Goal: Information Seeking & Learning: Learn about a topic

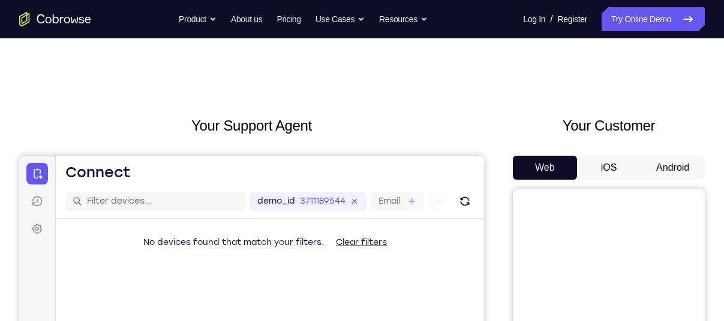
click at [654, 175] on button "Android" at bounding box center [673, 168] width 64 height 24
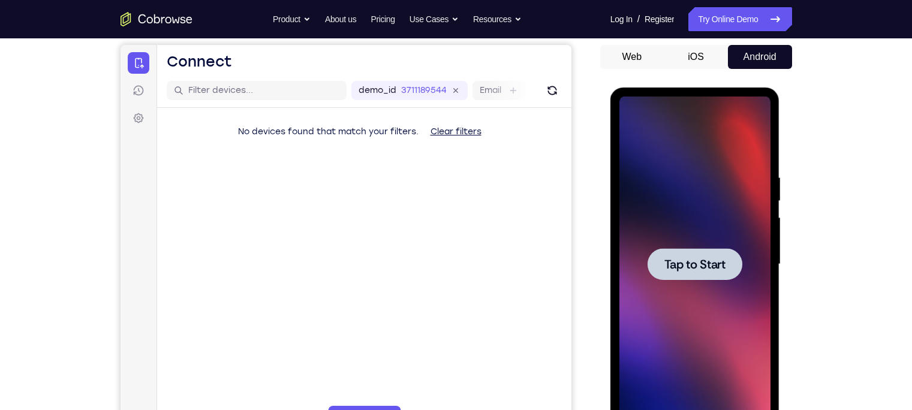
click at [723, 269] on div at bounding box center [695, 264] width 95 height 32
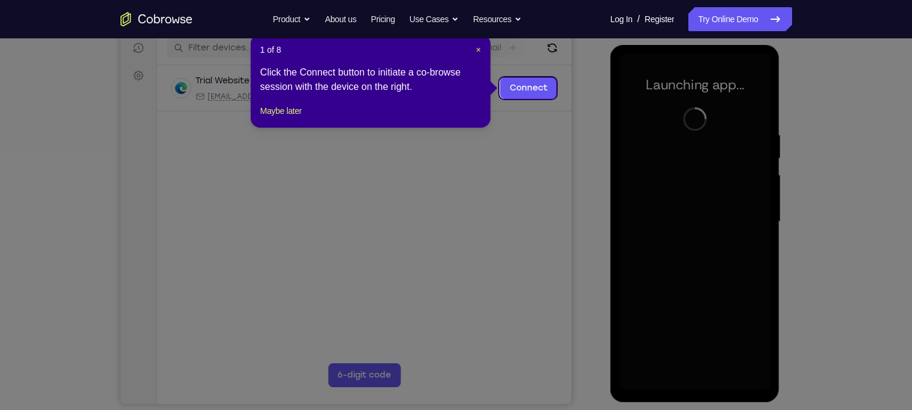
scroll to position [152, 0]
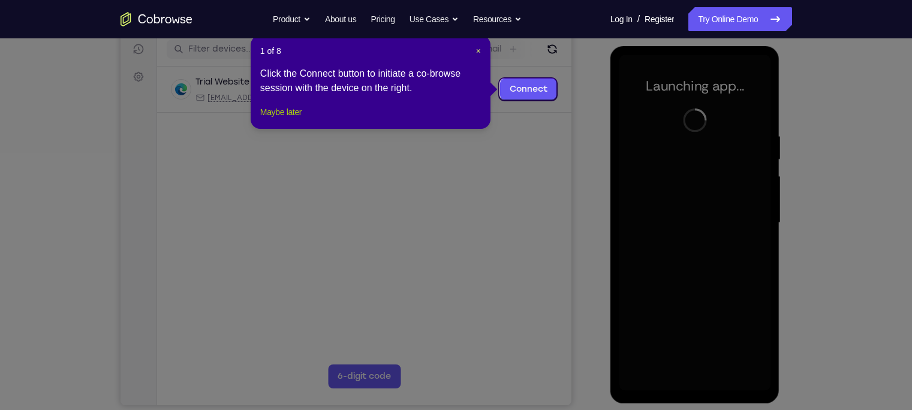
click at [272, 119] on button "Maybe later" at bounding box center [280, 112] width 41 height 14
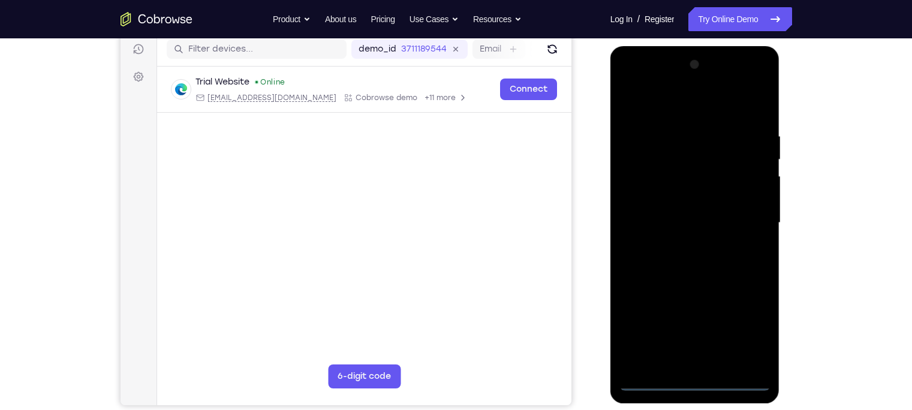
click at [695, 321] on div at bounding box center [695, 223] width 151 height 336
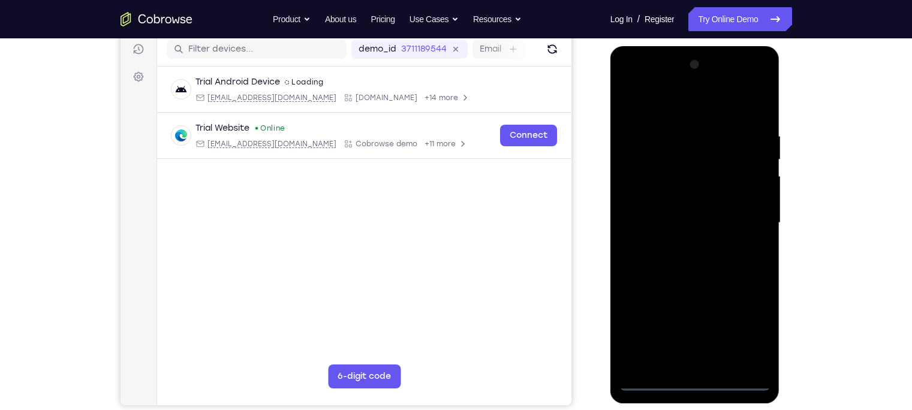
click at [723, 321] on div at bounding box center [695, 223] width 151 height 336
click at [695, 107] on div at bounding box center [695, 223] width 151 height 336
click at [723, 227] on div at bounding box center [695, 223] width 151 height 336
click at [684, 247] on div at bounding box center [695, 223] width 151 height 336
click at [667, 217] on div at bounding box center [695, 223] width 151 height 336
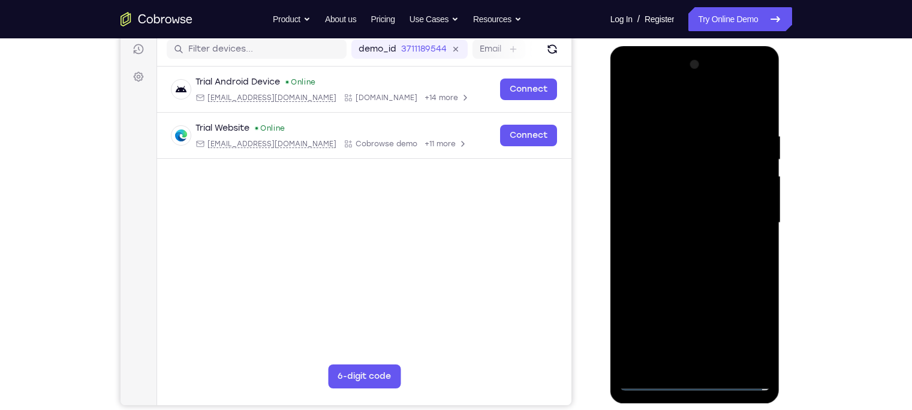
click at [676, 199] on div at bounding box center [695, 223] width 151 height 336
click at [681, 221] on div at bounding box center [695, 223] width 151 height 336
click at [695, 274] on div at bounding box center [695, 223] width 151 height 336
click at [723, 321] on div at bounding box center [695, 223] width 151 height 336
drag, startPoint x: 693, startPoint y: 112, endPoint x: 697, endPoint y: 63, distance: 49.4
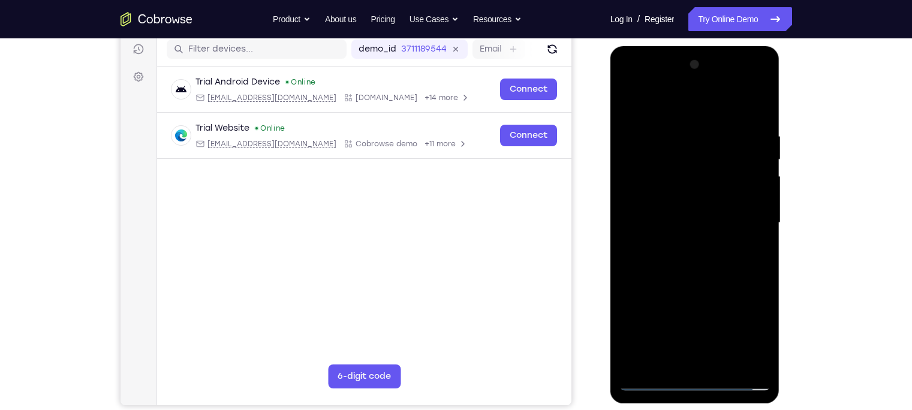
click at [697, 63] on div at bounding box center [695, 223] width 151 height 336
click at [703, 285] on div at bounding box center [695, 223] width 151 height 336
click at [645, 321] on div at bounding box center [695, 223] width 151 height 336
click at [723, 321] on div at bounding box center [695, 223] width 151 height 336
click at [642, 124] on div at bounding box center [695, 223] width 151 height 336
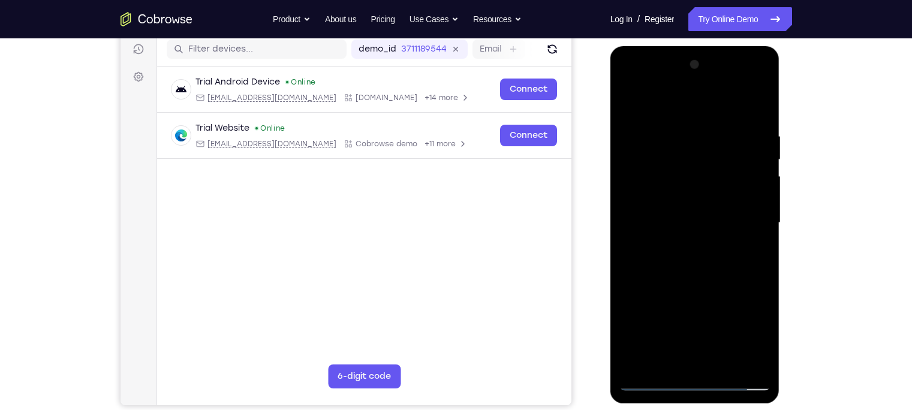
click at [634, 109] on div at bounding box center [695, 223] width 151 height 336
click at [648, 140] on div at bounding box center [695, 223] width 151 height 336
click at [723, 211] on div at bounding box center [695, 223] width 151 height 336
click at [723, 214] on div at bounding box center [695, 223] width 151 height 336
click at [723, 215] on div at bounding box center [695, 223] width 151 height 336
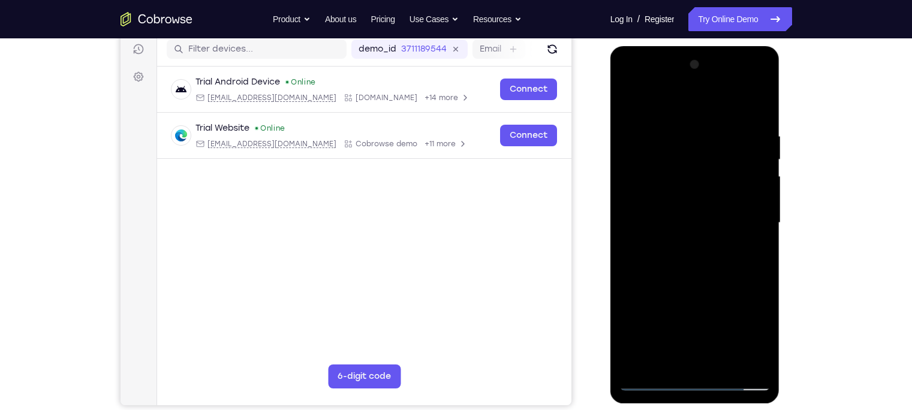
click at [723, 112] on div at bounding box center [695, 223] width 151 height 336
click at [669, 321] on div at bounding box center [695, 223] width 151 height 336
click at [693, 101] on div at bounding box center [695, 223] width 151 height 336
click at [723, 257] on div at bounding box center [695, 223] width 151 height 336
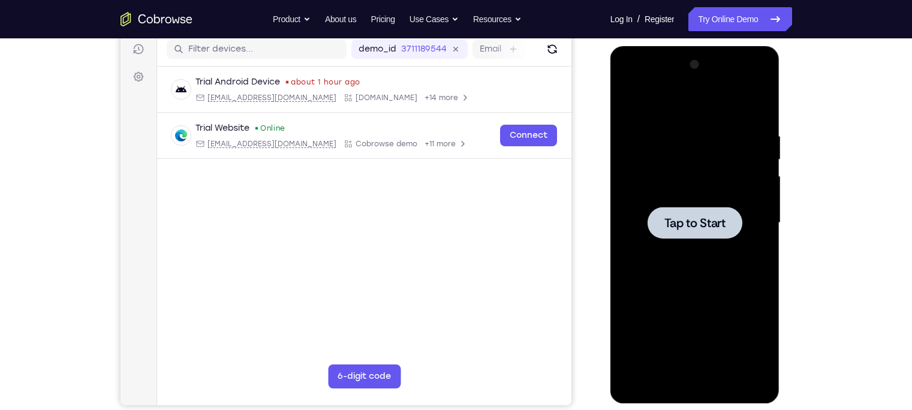
click at [718, 184] on div at bounding box center [695, 223] width 151 height 336
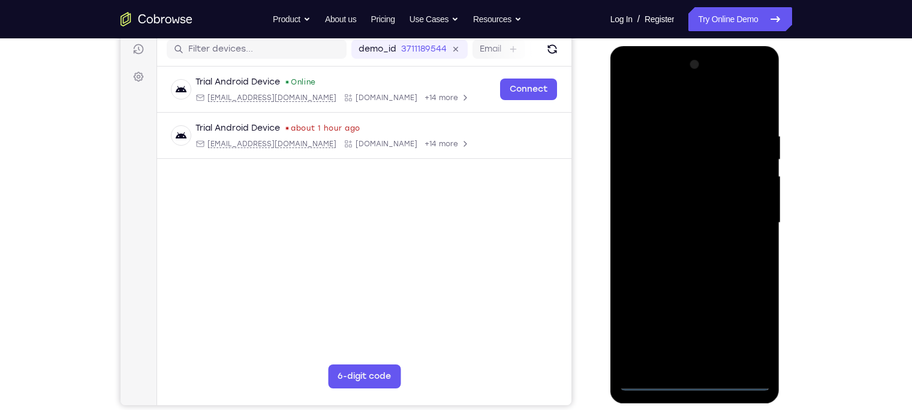
click at [695, 321] on div at bounding box center [695, 223] width 151 height 336
click at [723, 321] on div at bounding box center [695, 223] width 151 height 336
click at [665, 105] on div at bounding box center [695, 223] width 151 height 336
click at [723, 221] on div at bounding box center [695, 223] width 151 height 336
click at [681, 246] on div at bounding box center [695, 223] width 151 height 336
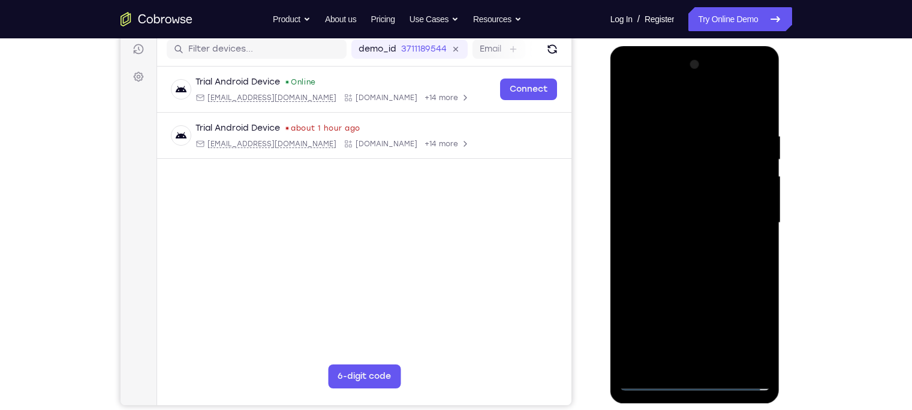
click at [657, 212] on div at bounding box center [695, 223] width 151 height 336
click at [666, 200] on div at bounding box center [695, 223] width 151 height 336
click at [672, 224] on div at bounding box center [695, 223] width 151 height 336
click at [694, 273] on div at bounding box center [695, 223] width 151 height 336
drag, startPoint x: 681, startPoint y: 96, endPoint x: 681, endPoint y: 46, distance: 49.8
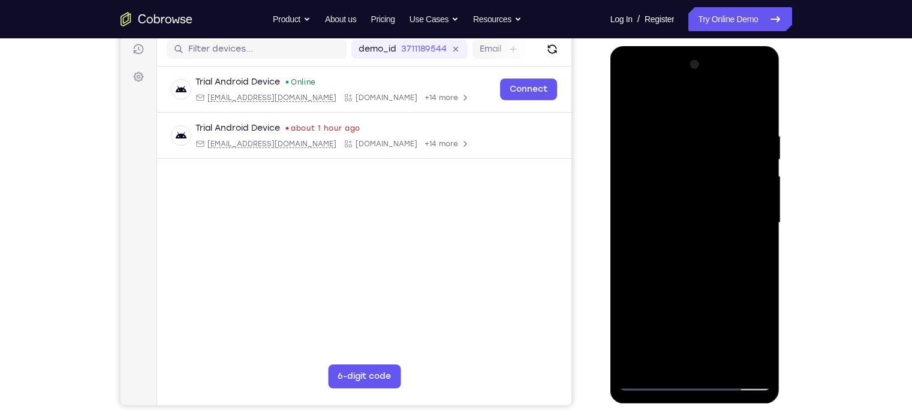
click at [681, 46] on div at bounding box center [696, 224] width 170 height 357
click at [723, 321] on div at bounding box center [695, 223] width 151 height 336
click at [702, 288] on div at bounding box center [695, 223] width 151 height 336
click at [650, 321] on div at bounding box center [695, 223] width 151 height 336
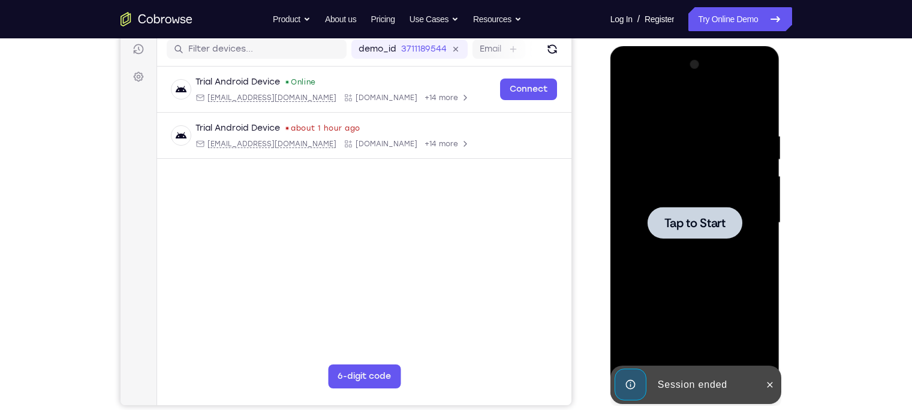
click at [679, 213] on div at bounding box center [695, 223] width 95 height 32
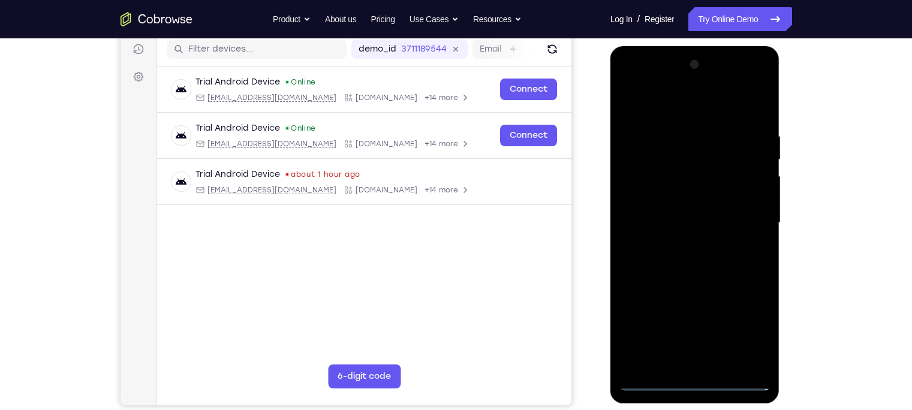
click at [693, 321] on div at bounding box center [695, 223] width 151 height 336
click at [723, 321] on div at bounding box center [695, 223] width 151 height 336
click at [681, 108] on div at bounding box center [695, 223] width 151 height 336
click at [723, 223] on div at bounding box center [695, 223] width 151 height 336
click at [684, 249] on div at bounding box center [695, 223] width 151 height 336
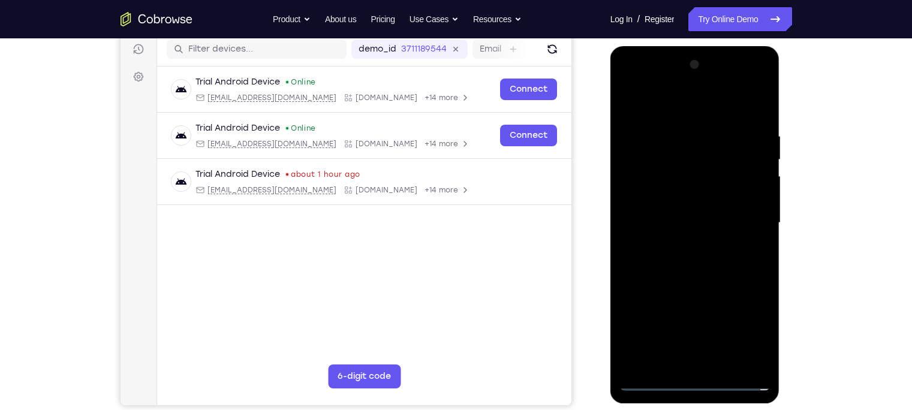
click at [661, 208] on div at bounding box center [695, 223] width 151 height 336
click at [668, 203] on div at bounding box center [695, 223] width 151 height 336
click at [672, 222] on div at bounding box center [695, 223] width 151 height 336
click at [705, 262] on div at bounding box center [695, 223] width 151 height 336
drag, startPoint x: 648, startPoint y: 106, endPoint x: 648, endPoint y: 28, distance: 78.0
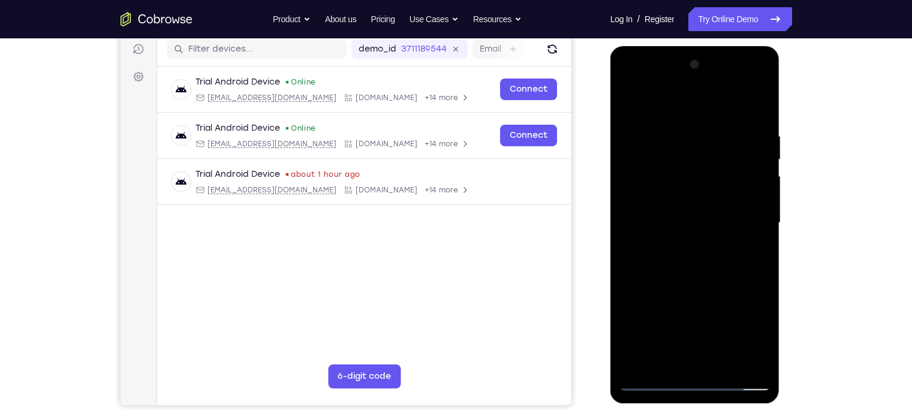
click at [648, 46] on html "Online web based iOS Simulators and Android Emulators. Run iPhone, iPad, Mobile…" at bounding box center [696, 226] width 171 height 360
click at [723, 321] on div at bounding box center [695, 223] width 151 height 336
click at [693, 289] on div at bounding box center [695, 223] width 151 height 336
click at [651, 321] on div at bounding box center [695, 223] width 151 height 336
click at [693, 279] on div at bounding box center [695, 223] width 151 height 336
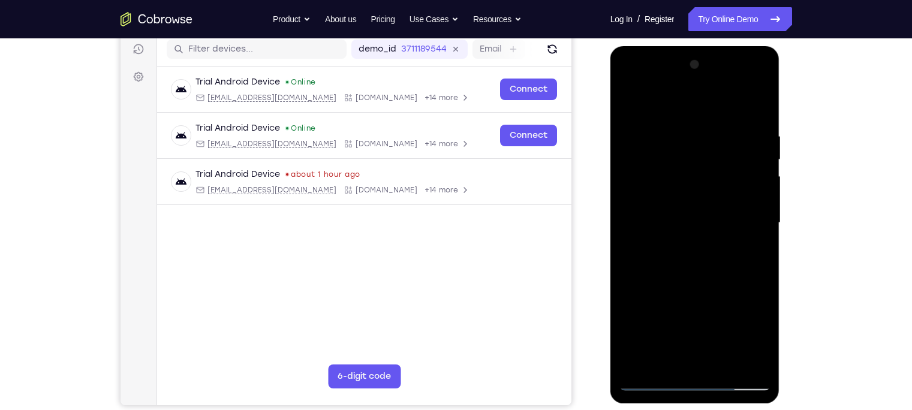
click at [723, 101] on div at bounding box center [695, 223] width 151 height 336
click at [651, 132] on div at bounding box center [695, 223] width 151 height 336
click at [723, 202] on div at bounding box center [695, 223] width 151 height 336
drag, startPoint x: 692, startPoint y: 315, endPoint x: 688, endPoint y: 239, distance: 76.3
click at [688, 239] on div at bounding box center [695, 223] width 151 height 336
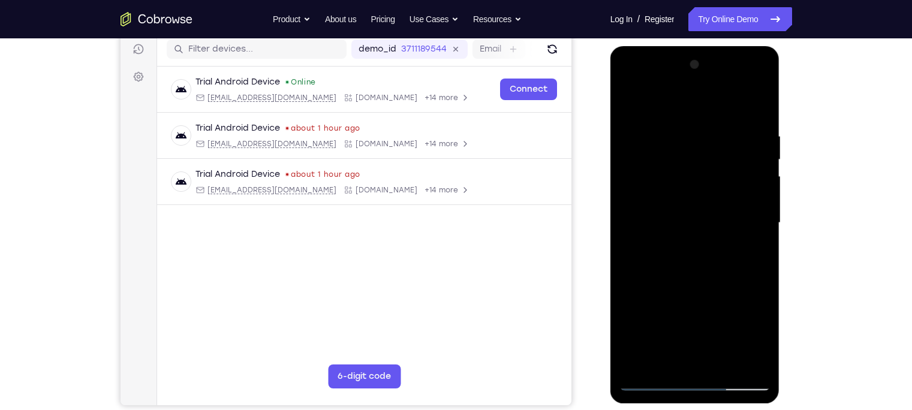
click at [630, 103] on div at bounding box center [695, 223] width 151 height 336
click at [695, 166] on div at bounding box center [695, 223] width 151 height 336
click at [630, 104] on div at bounding box center [695, 223] width 151 height 336
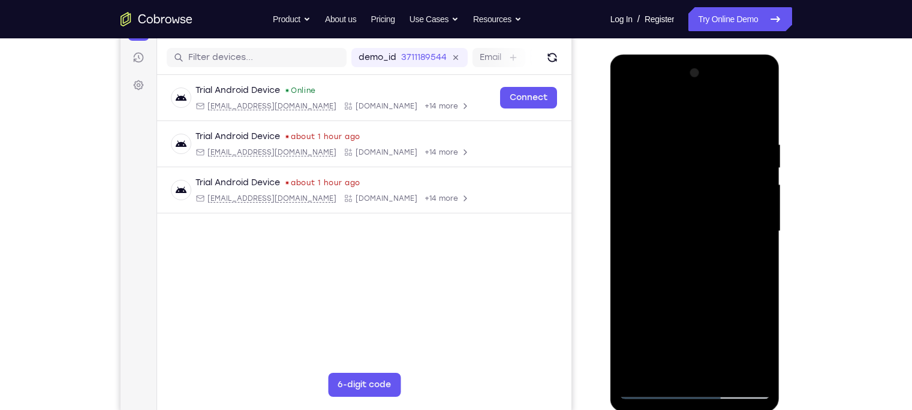
drag, startPoint x: 665, startPoint y: 127, endPoint x: 674, endPoint y: 177, distance: 51.2
click at [674, 177] on div at bounding box center [695, 232] width 151 height 336
click at [723, 208] on div at bounding box center [695, 232] width 151 height 336
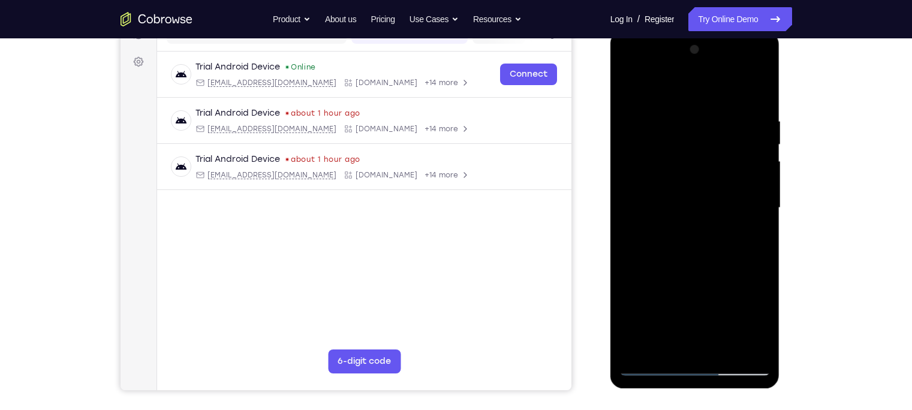
scroll to position [168, 0]
drag, startPoint x: 697, startPoint y: 294, endPoint x: 665, endPoint y: 35, distance: 261.2
click at [665, 35] on div at bounding box center [696, 209] width 170 height 357
drag, startPoint x: 674, startPoint y: 292, endPoint x: 675, endPoint y: 144, distance: 148.1
click at [675, 144] on div at bounding box center [695, 208] width 151 height 336
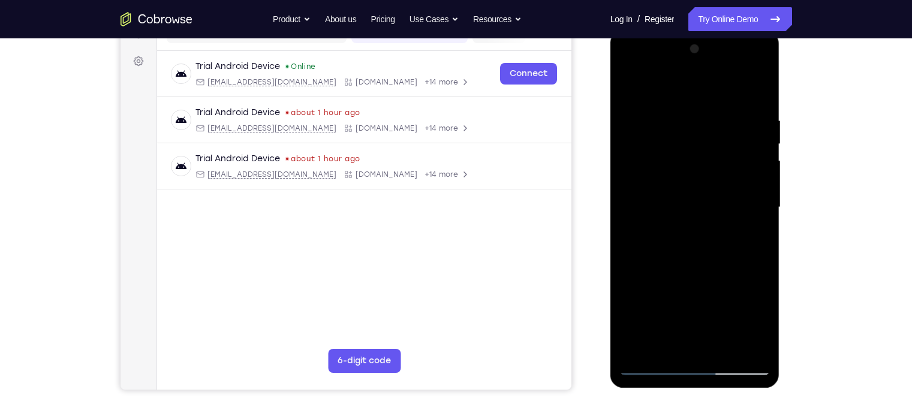
drag, startPoint x: 672, startPoint y: 296, endPoint x: 668, endPoint y: 68, distance: 228.0
click at [668, 74] on div at bounding box center [695, 208] width 151 height 336
click at [631, 88] on div at bounding box center [695, 208] width 151 height 336
drag, startPoint x: 723, startPoint y: 119, endPoint x: 732, endPoint y: 201, distance: 82.6
click at [723, 201] on div at bounding box center [695, 208] width 151 height 336
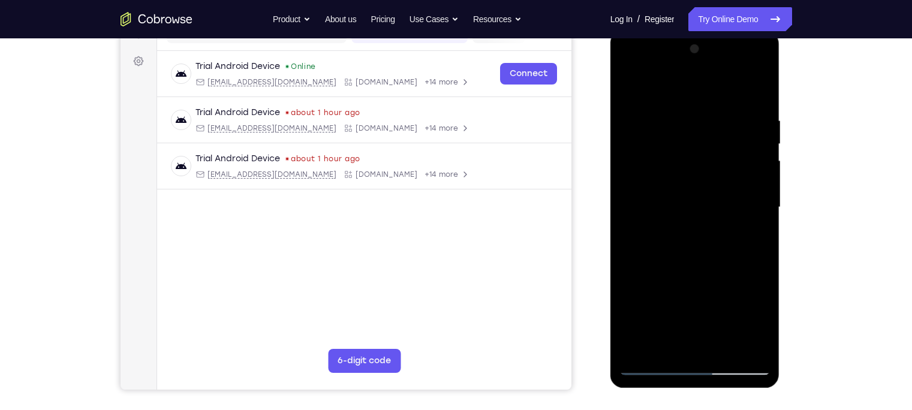
click at [680, 127] on div at bounding box center [695, 208] width 151 height 336
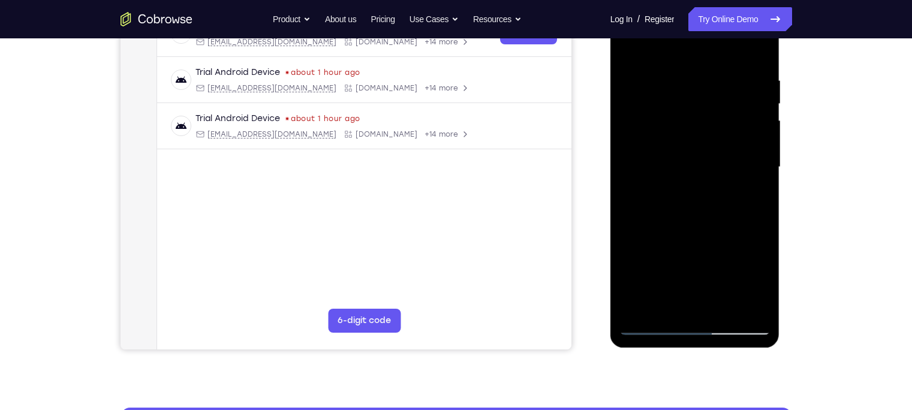
scroll to position [209, 0]
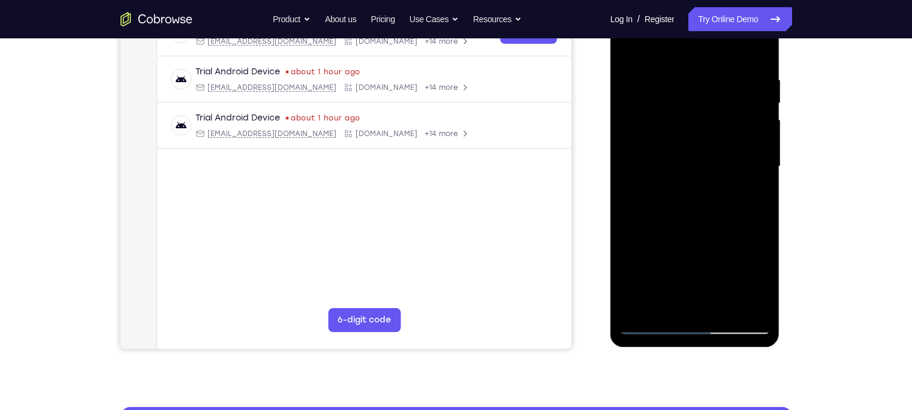
click at [652, 310] on div at bounding box center [695, 167] width 151 height 336
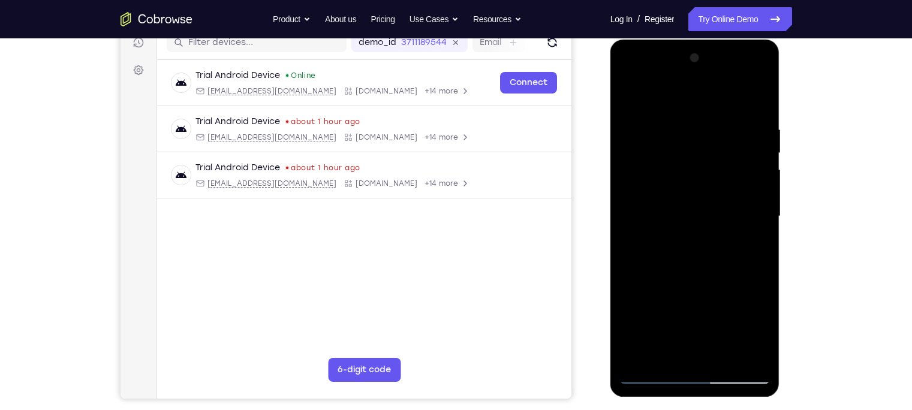
scroll to position [159, 0]
click at [714, 120] on div at bounding box center [695, 217] width 151 height 336
click at [701, 157] on div at bounding box center [695, 217] width 151 height 336
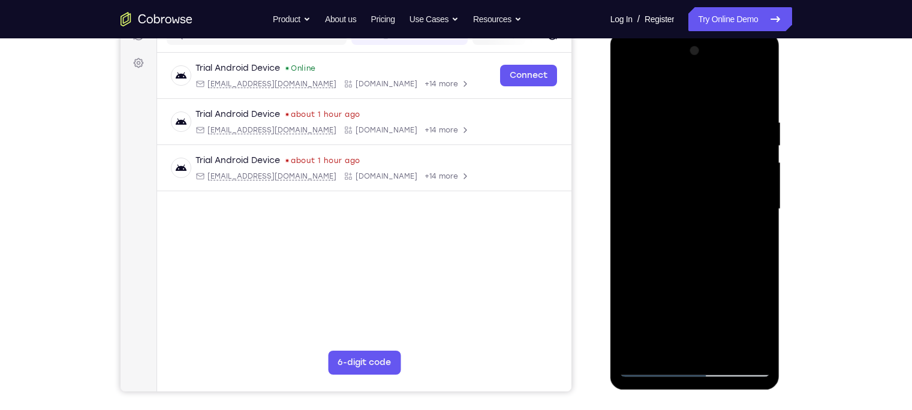
click at [704, 203] on div at bounding box center [695, 209] width 151 height 336
click at [699, 191] on div at bounding box center [695, 209] width 151 height 336
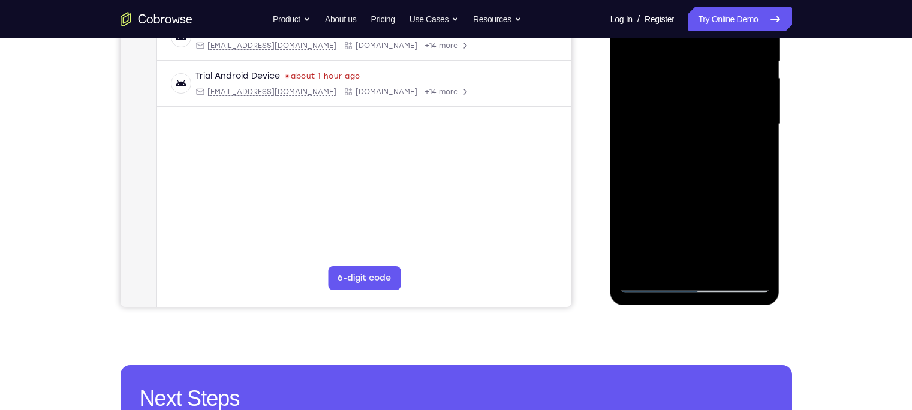
scroll to position [251, 0]
click at [656, 281] on div at bounding box center [695, 124] width 151 height 336
click at [655, 281] on div at bounding box center [695, 124] width 151 height 336
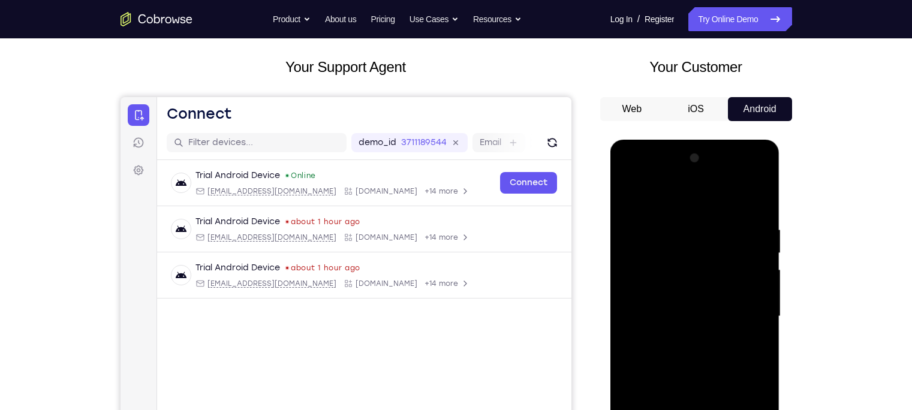
scroll to position [46, 0]
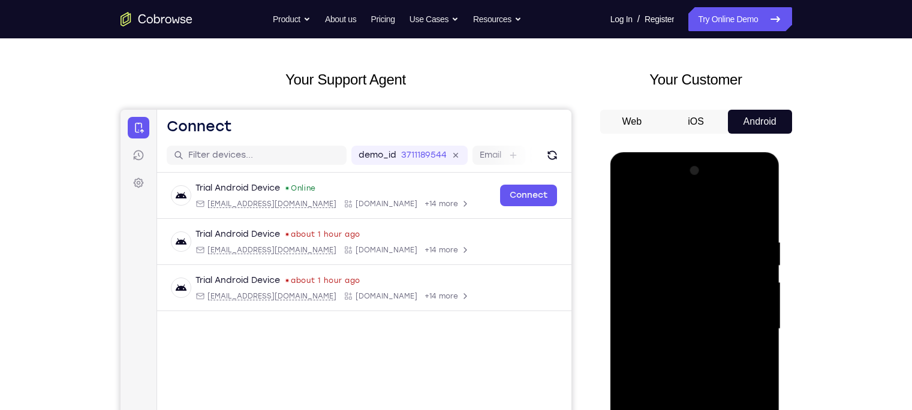
click at [635, 188] on div at bounding box center [695, 329] width 151 height 336
click at [642, 297] on div at bounding box center [695, 329] width 151 height 336
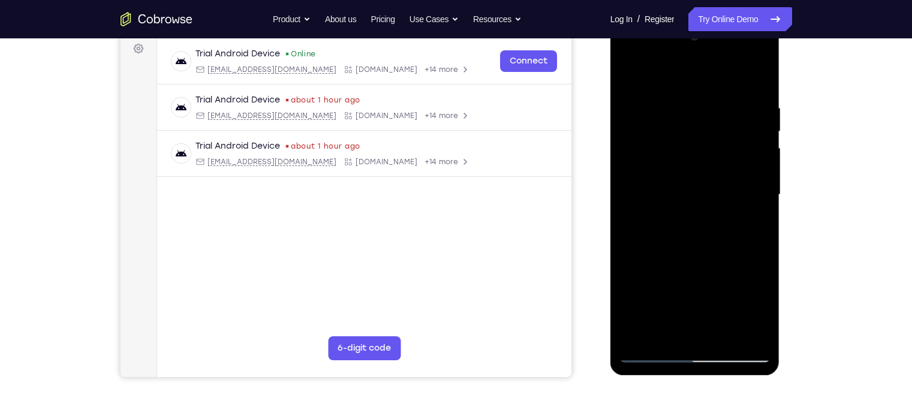
scroll to position [181, 0]
drag, startPoint x: 717, startPoint y: 300, endPoint x: 709, endPoint y: 72, distance: 228.0
click at [709, 72] on div at bounding box center [695, 194] width 151 height 336
click at [723, 321] on div at bounding box center [695, 194] width 151 height 336
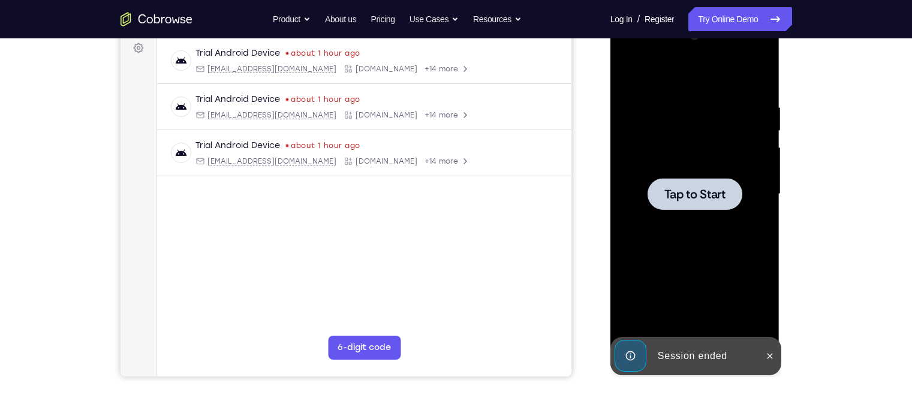
click at [677, 231] on div at bounding box center [695, 194] width 151 height 336
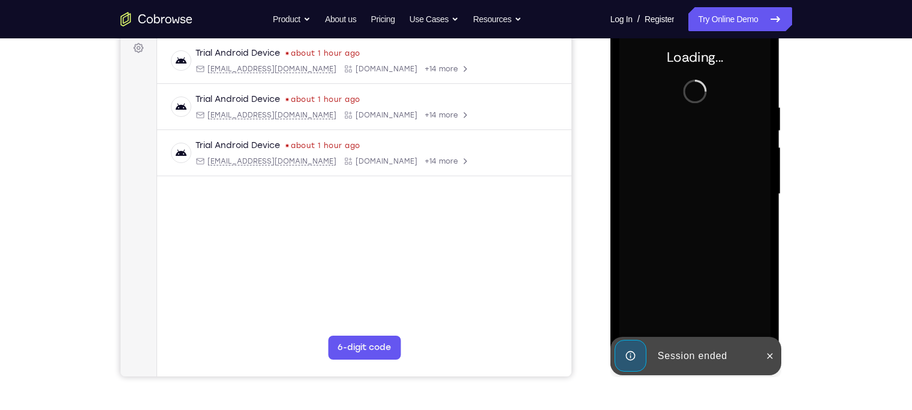
click at [676, 321] on div "Session ended" at bounding box center [686, 356] width 148 height 38
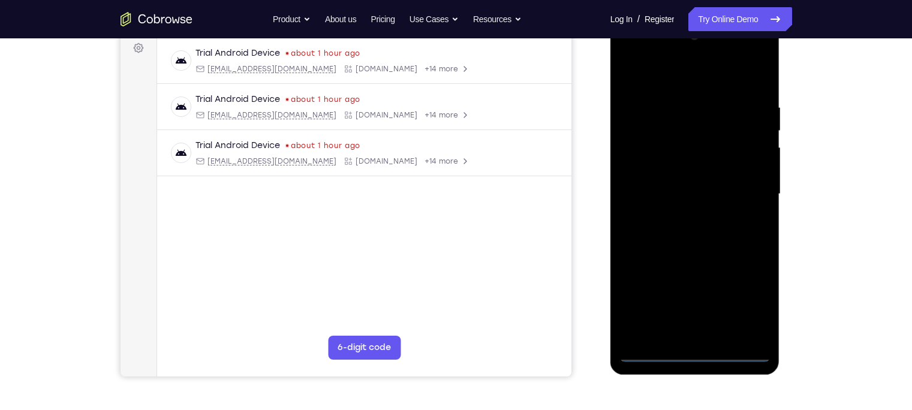
click at [694, 321] on div at bounding box center [695, 194] width 151 height 336
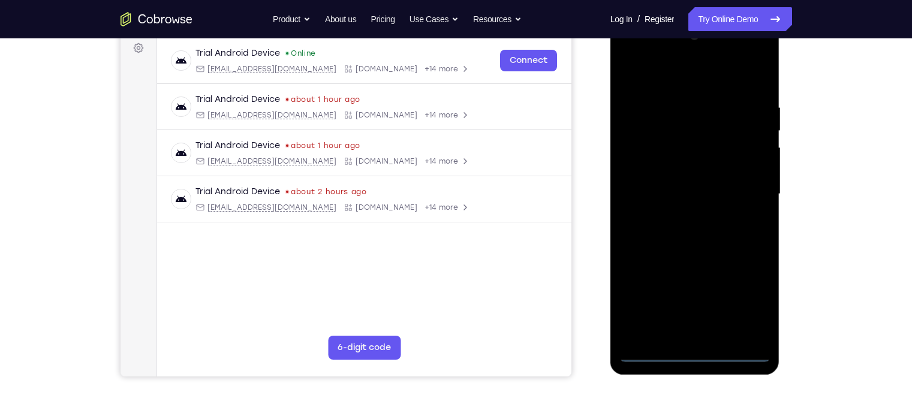
click at [723, 306] on div at bounding box center [695, 194] width 151 height 336
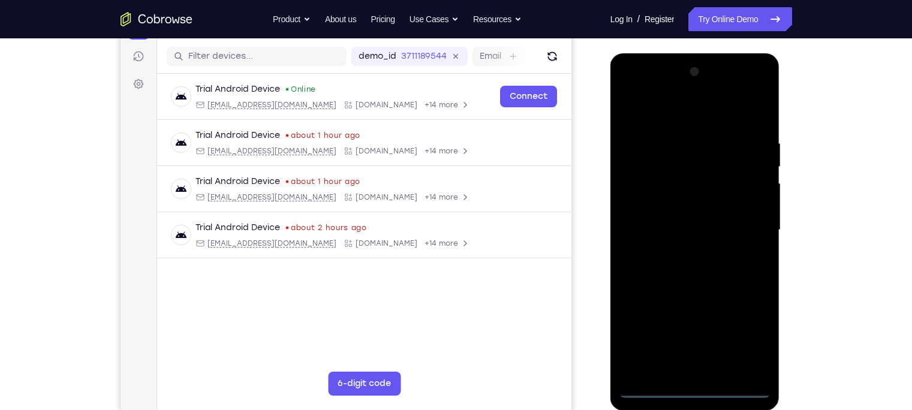
scroll to position [143, 0]
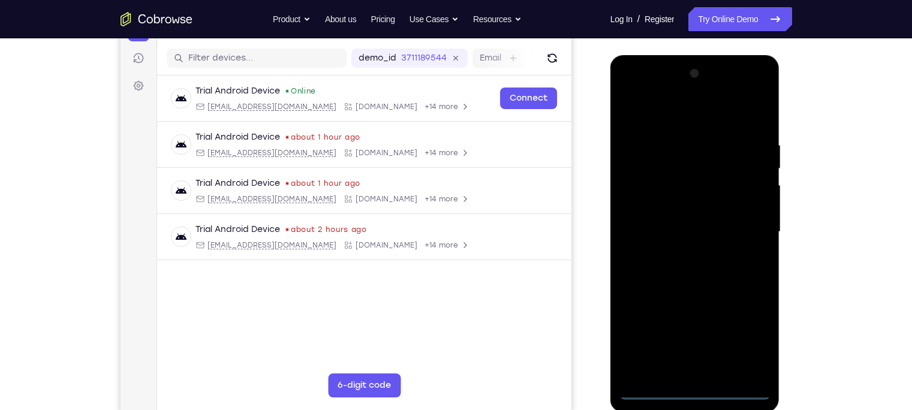
click at [706, 118] on div at bounding box center [695, 232] width 151 height 336
click at [723, 232] on div at bounding box center [695, 232] width 151 height 336
click at [684, 261] on div at bounding box center [695, 232] width 151 height 336
click at [680, 226] on div at bounding box center [695, 232] width 151 height 336
click at [675, 209] on div at bounding box center [695, 232] width 151 height 336
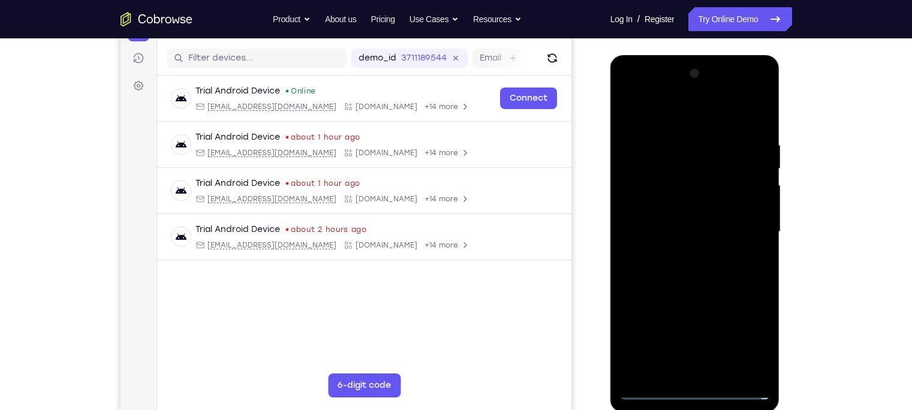
click at [685, 232] on div at bounding box center [695, 232] width 151 height 336
click at [711, 284] on div at bounding box center [695, 232] width 151 height 336
click at [723, 321] on div at bounding box center [695, 232] width 151 height 336
drag, startPoint x: 699, startPoint y: 111, endPoint x: 699, endPoint y: 64, distance: 47.4
click at [699, 64] on div at bounding box center [695, 232] width 151 height 336
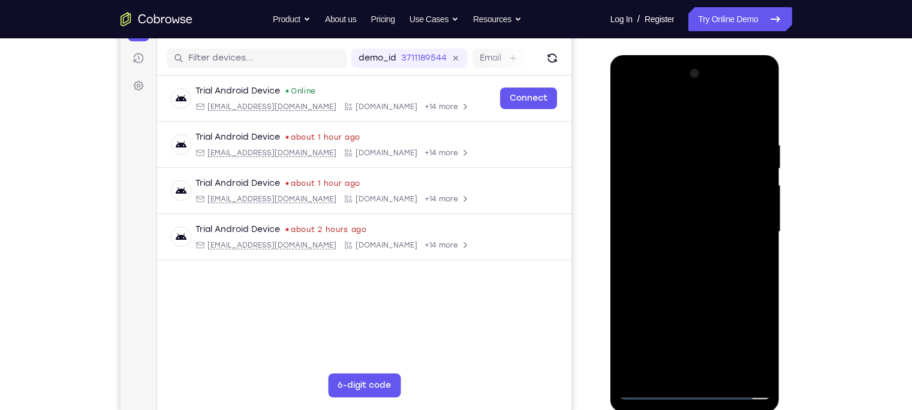
click at [701, 299] on div at bounding box center [695, 232] width 151 height 336
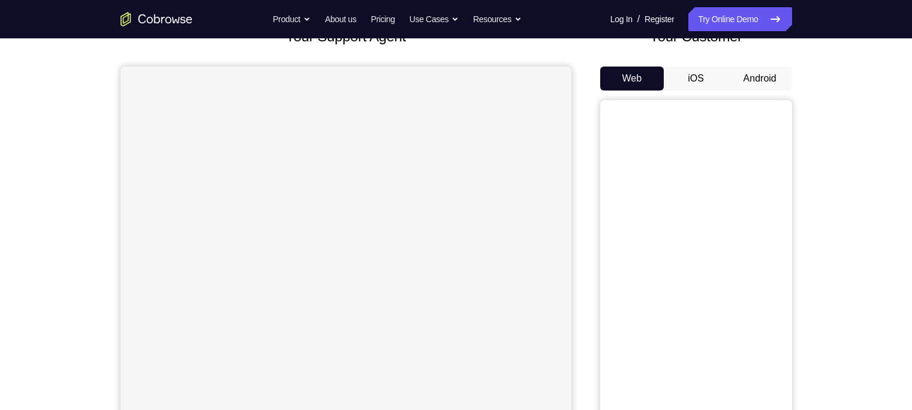
scroll to position [88, 0]
click at [765, 85] on button "Android" at bounding box center [760, 80] width 64 height 24
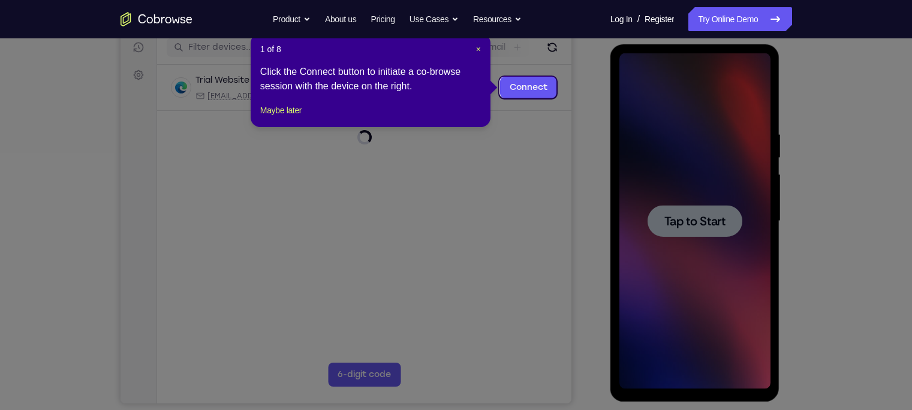
scroll to position [0, 0]
click at [283, 127] on div "1 of 8 × Click the Connect button to initiate a co-browse session with the devi…" at bounding box center [371, 81] width 240 height 94
click at [290, 118] on button "Maybe later" at bounding box center [280, 110] width 41 height 14
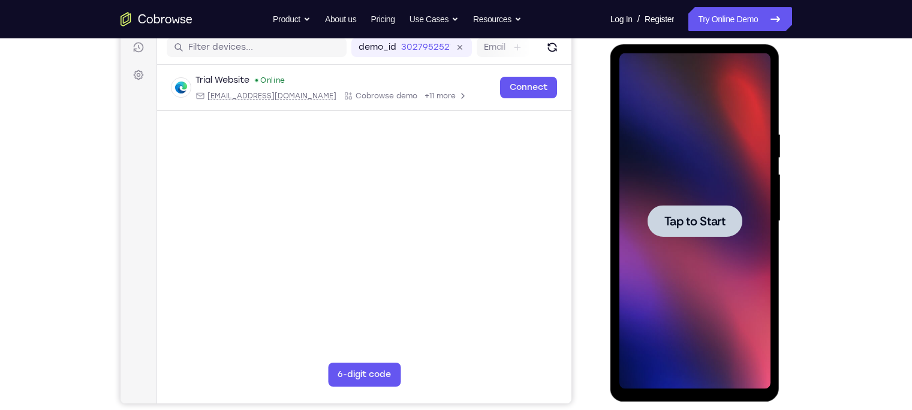
click at [653, 269] on div at bounding box center [695, 221] width 151 height 336
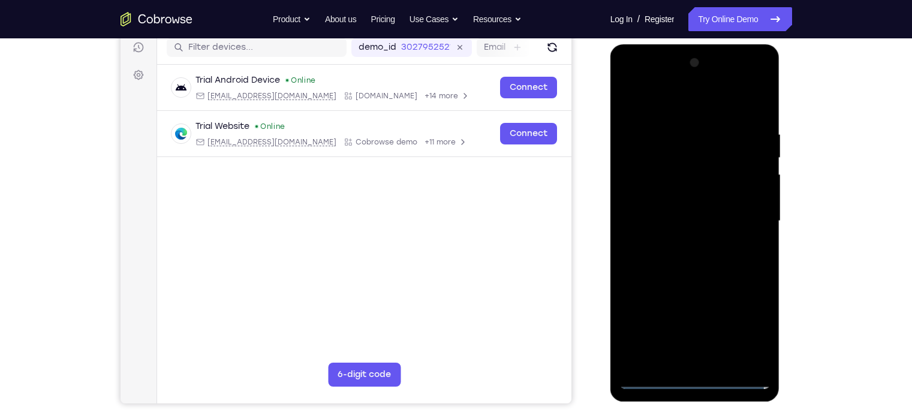
click at [696, 379] on div at bounding box center [695, 221] width 151 height 336
click at [748, 333] on div at bounding box center [695, 221] width 151 height 336
click at [690, 113] on div at bounding box center [695, 221] width 151 height 336
click at [752, 221] on div at bounding box center [695, 221] width 151 height 336
click at [681, 245] on div at bounding box center [695, 221] width 151 height 336
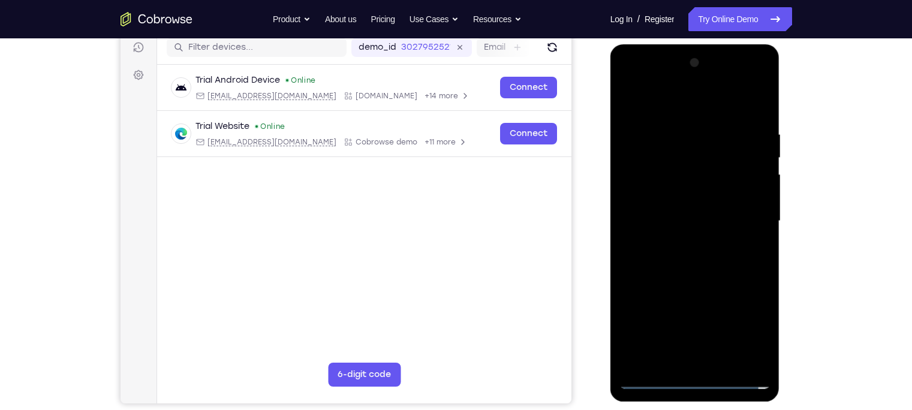
click at [662, 212] on div at bounding box center [695, 221] width 151 height 336
click at [683, 195] on div at bounding box center [695, 221] width 151 height 336
click at [700, 170] on div at bounding box center [695, 221] width 151 height 336
click at [654, 200] on div at bounding box center [695, 221] width 151 height 336
click at [681, 223] on div at bounding box center [695, 221] width 151 height 336
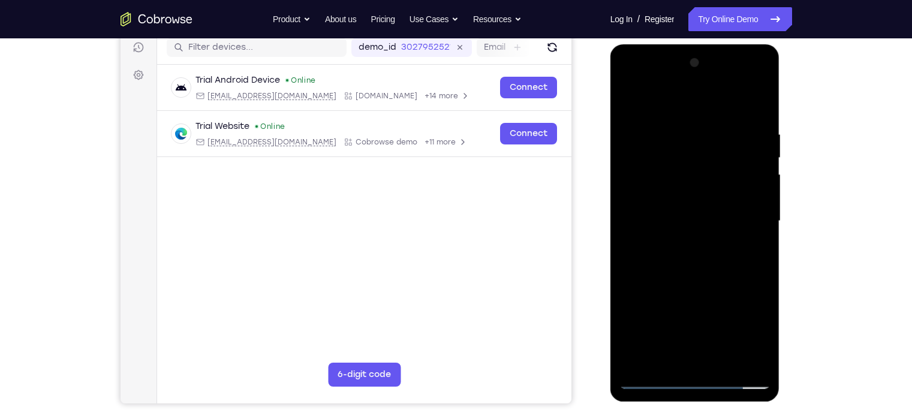
click at [686, 275] on div at bounding box center [695, 221] width 151 height 336
drag, startPoint x: 674, startPoint y: 104, endPoint x: 675, endPoint y: 83, distance: 21.0
click at [675, 83] on div at bounding box center [695, 221] width 151 height 336
click at [765, 98] on div at bounding box center [695, 221] width 151 height 336
click at [650, 131] on div at bounding box center [695, 221] width 151 height 336
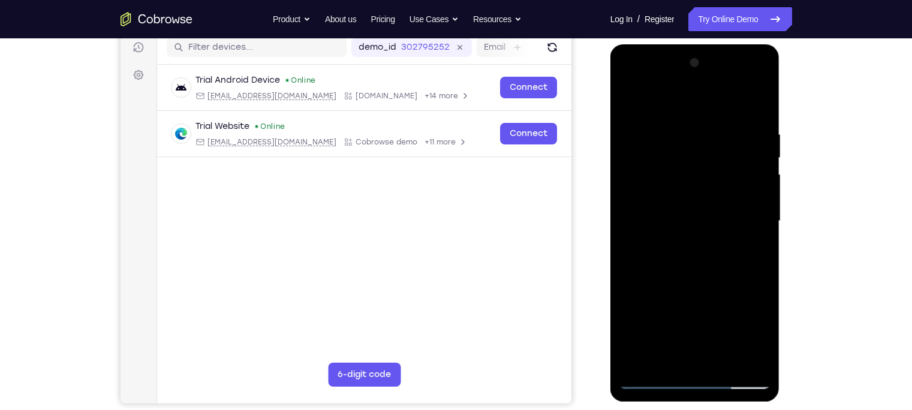
click at [731, 360] on div at bounding box center [695, 221] width 151 height 336
click at [741, 287] on div at bounding box center [695, 221] width 151 height 336
click at [693, 233] on div at bounding box center [695, 221] width 151 height 336
click at [651, 381] on div at bounding box center [695, 221] width 151 height 336
click at [699, 287] on div at bounding box center [695, 221] width 151 height 336
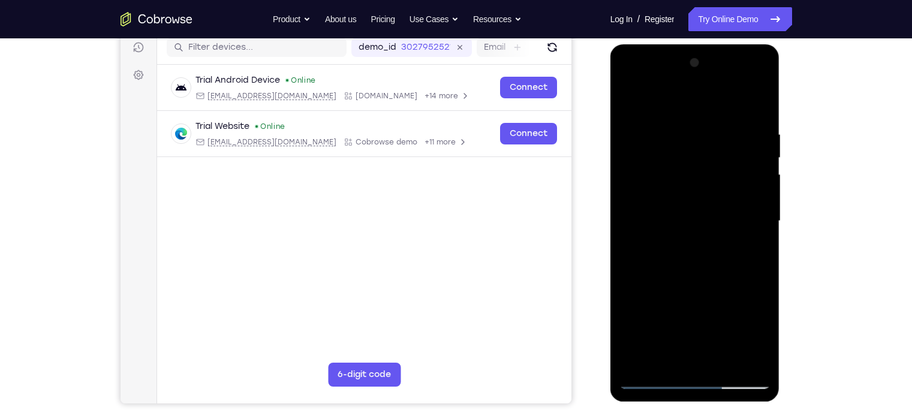
click at [674, 356] on div at bounding box center [695, 221] width 151 height 336
click at [662, 360] on div at bounding box center [695, 221] width 151 height 336
click at [725, 290] on div at bounding box center [695, 221] width 151 height 336
click at [759, 244] on div at bounding box center [695, 221] width 151 height 336
click at [630, 97] on div at bounding box center [695, 221] width 151 height 336
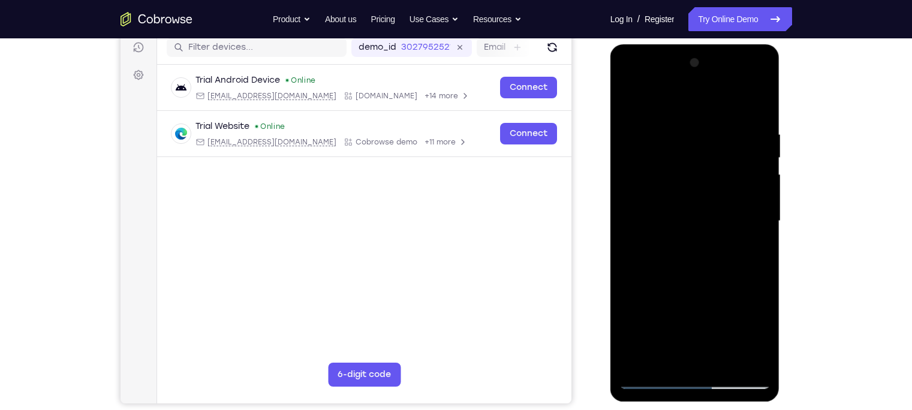
click at [653, 377] on div at bounding box center [695, 221] width 151 height 336
click at [632, 103] on div at bounding box center [695, 221] width 151 height 336
click at [680, 199] on div at bounding box center [695, 221] width 151 height 336
click at [631, 103] on div at bounding box center [695, 221] width 151 height 336
click at [678, 235] on div at bounding box center [695, 221] width 151 height 336
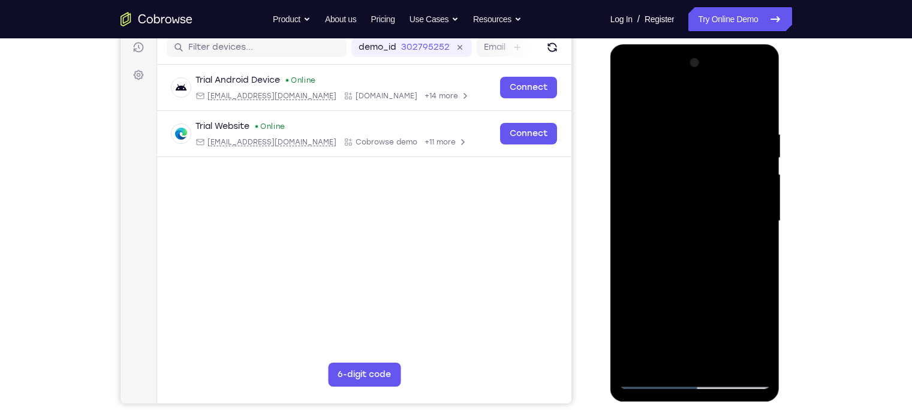
click at [669, 353] on div at bounding box center [695, 221] width 151 height 336
click at [751, 249] on div at bounding box center [695, 221] width 151 height 336
click at [662, 357] on div at bounding box center [695, 221] width 151 height 336
click at [628, 287] on div at bounding box center [695, 221] width 151 height 336
click at [759, 242] on div at bounding box center [695, 221] width 151 height 336
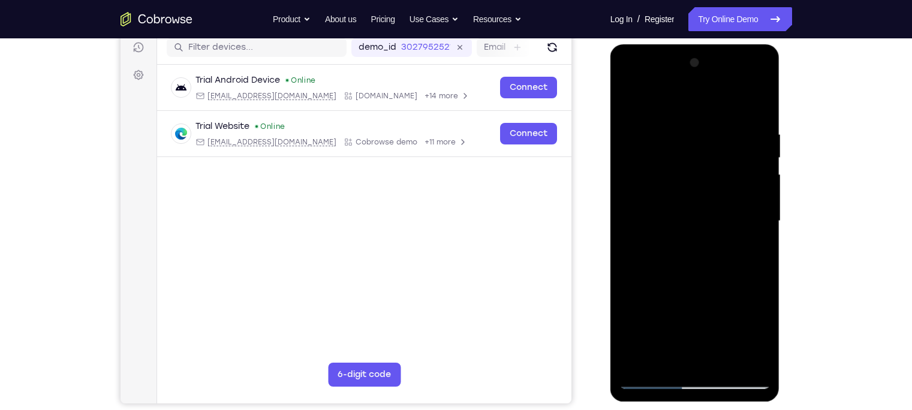
click at [624, 100] on div at bounding box center [695, 221] width 151 height 336
click at [663, 287] on div at bounding box center [695, 221] width 151 height 336
click at [667, 357] on div at bounding box center [695, 221] width 151 height 336
click at [705, 216] on div at bounding box center [695, 221] width 151 height 336
click at [722, 322] on div at bounding box center [695, 221] width 151 height 336
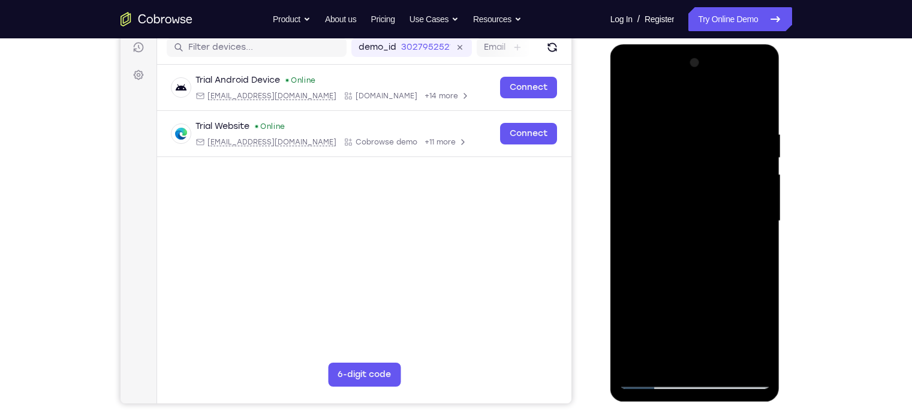
click at [753, 252] on div at bounding box center [695, 221] width 151 height 336
click at [633, 101] on div at bounding box center [695, 221] width 151 height 336
click at [693, 256] on div at bounding box center [695, 221] width 151 height 336
click at [754, 250] on div at bounding box center [695, 221] width 151 height 336
click at [634, 103] on div at bounding box center [695, 221] width 151 height 336
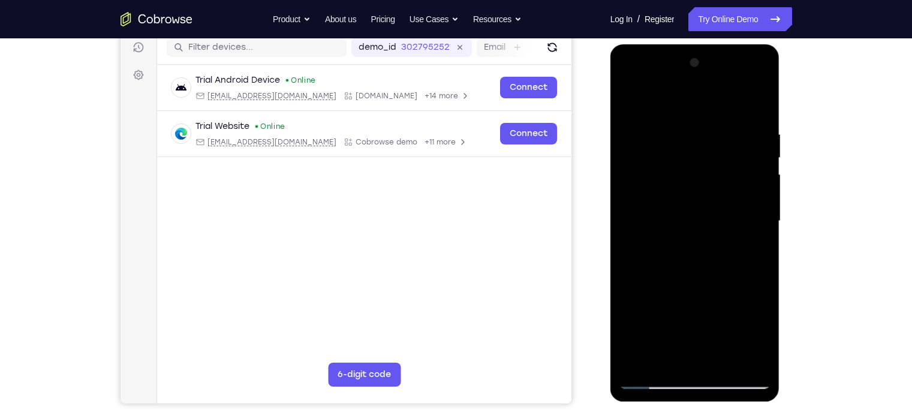
click at [633, 104] on div at bounding box center [695, 221] width 151 height 336
click at [756, 100] on div at bounding box center [695, 221] width 151 height 336
click at [661, 128] on div at bounding box center [695, 221] width 151 height 336
click at [690, 134] on div at bounding box center [695, 221] width 151 height 336
click at [749, 362] on div at bounding box center [695, 221] width 151 height 336
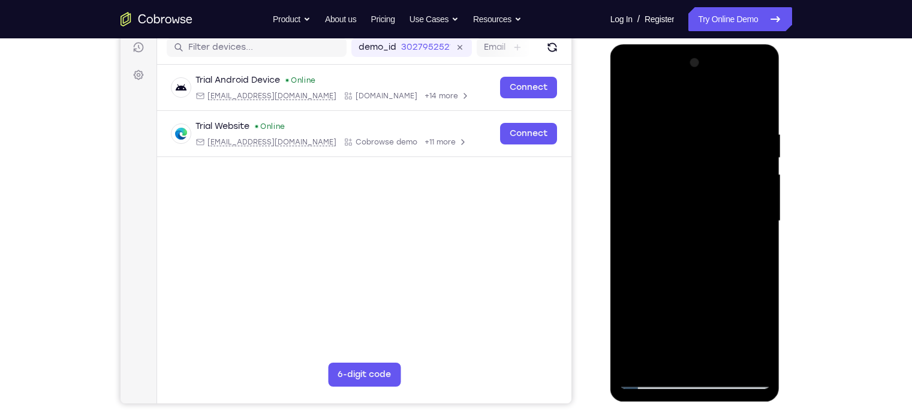
click at [747, 245] on div at bounding box center [695, 221] width 151 height 336
click at [641, 363] on div at bounding box center [695, 221] width 151 height 336
drag, startPoint x: 753, startPoint y: 124, endPoint x: 627, endPoint y: 136, distance: 126.5
click at [627, 136] on div at bounding box center [695, 221] width 151 height 336
drag, startPoint x: 744, startPoint y: 128, endPoint x: 644, endPoint y: 128, distance: 100.8
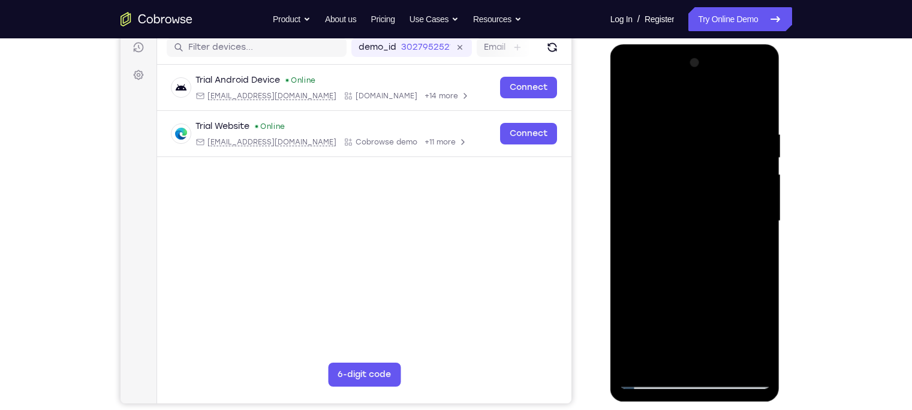
click at [644, 128] on div at bounding box center [695, 221] width 151 height 336
drag, startPoint x: 759, startPoint y: 128, endPoint x: 626, endPoint y: 131, distance: 133.2
click at [626, 131] on div at bounding box center [695, 221] width 151 height 336
drag, startPoint x: 746, startPoint y: 121, endPoint x: 645, endPoint y: 125, distance: 101.5
click at [645, 125] on div at bounding box center [695, 221] width 151 height 336
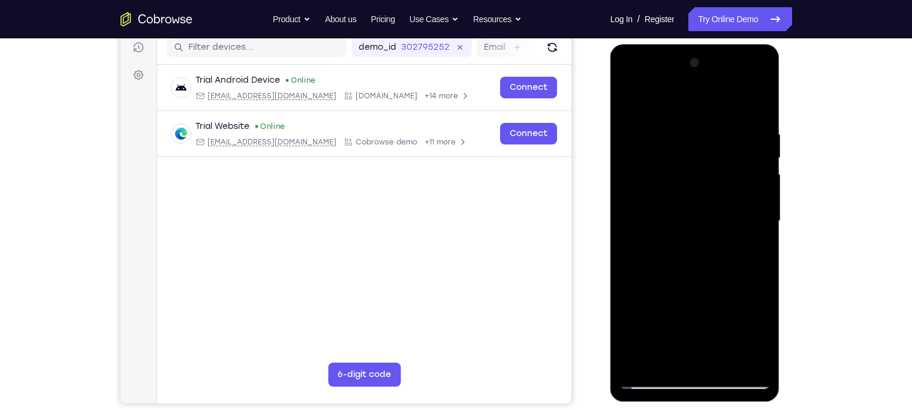
drag, startPoint x: 743, startPoint y: 128, endPoint x: 641, endPoint y: 152, distance: 105.2
click at [641, 152] on div at bounding box center [695, 221] width 151 height 336
drag, startPoint x: 742, startPoint y: 140, endPoint x: 633, endPoint y: 158, distance: 110.6
click at [633, 158] on div at bounding box center [695, 221] width 151 height 336
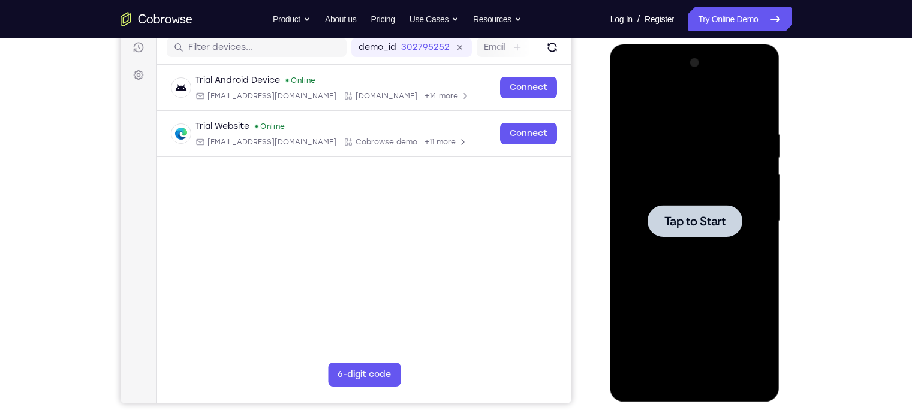
click at [747, 272] on div at bounding box center [695, 221] width 151 height 336
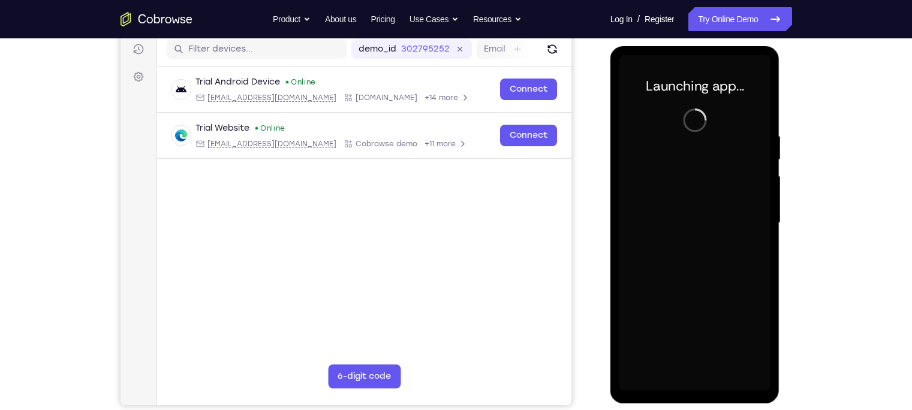
scroll to position [152, 0]
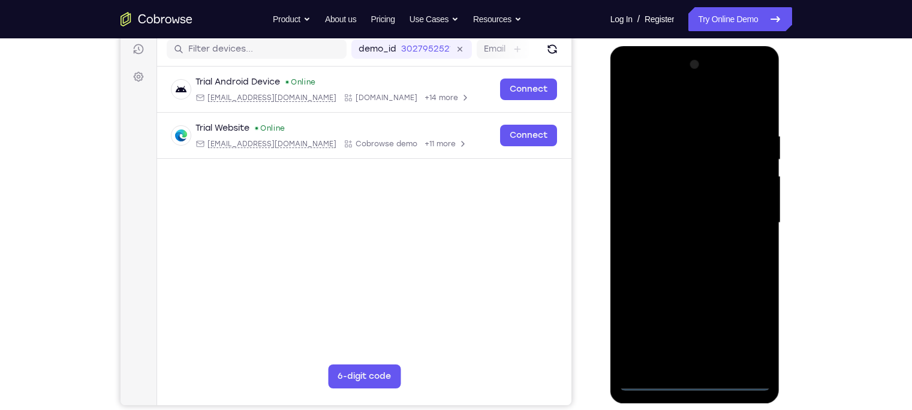
click at [633, 83] on div at bounding box center [695, 223] width 151 height 336
click at [745, 224] on div at bounding box center [695, 223] width 151 height 336
click at [681, 244] on div at bounding box center [695, 223] width 151 height 336
click at [665, 214] on div at bounding box center [695, 223] width 151 height 336
click at [659, 190] on div at bounding box center [695, 223] width 151 height 336
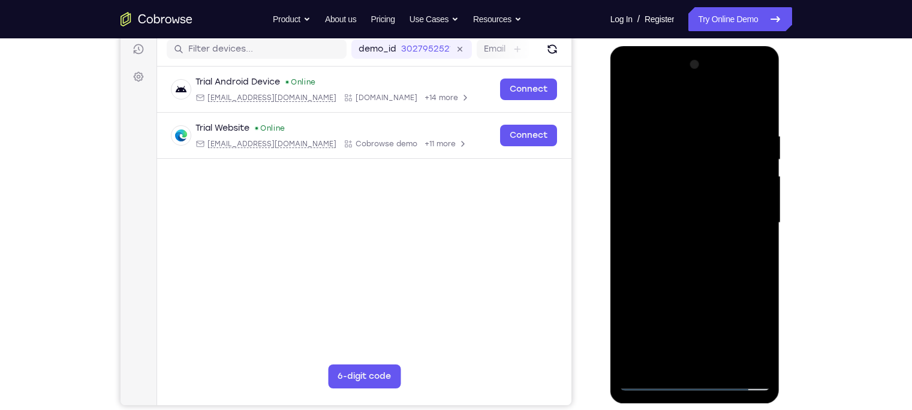
click at [683, 177] on div at bounding box center [695, 223] width 151 height 336
click at [654, 209] on div at bounding box center [695, 223] width 151 height 336
click at [671, 225] on div at bounding box center [695, 223] width 151 height 336
click at [689, 279] on div at bounding box center [695, 223] width 151 height 336
drag, startPoint x: 671, startPoint y: 105, endPoint x: 674, endPoint y: 37, distance: 68.4
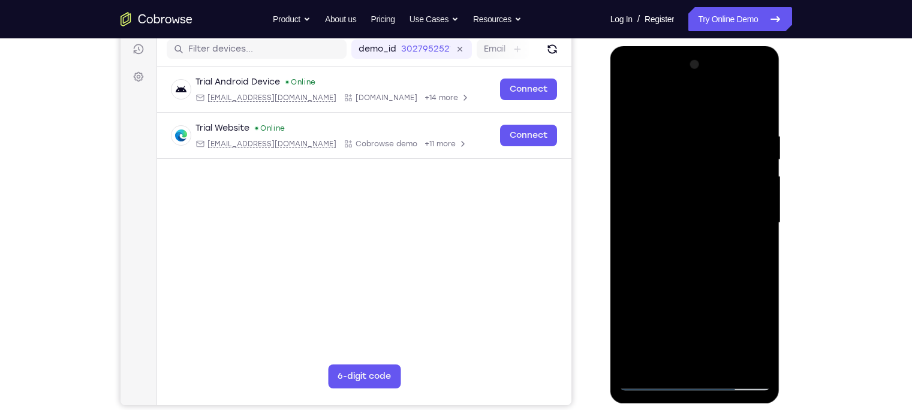
click at [674, 46] on html "Online web based iOS Simulators and Android Emulators. Run iPhone, iPad, Mobile…" at bounding box center [696, 226] width 171 height 360
click at [759, 365] on div at bounding box center [695, 223] width 151 height 336
drag, startPoint x: 705, startPoint y: 169, endPoint x: 714, endPoint y: 363, distance: 193.9
click at [714, 363] on div at bounding box center [695, 223] width 151 height 336
click at [639, 365] on div at bounding box center [695, 223] width 151 height 336
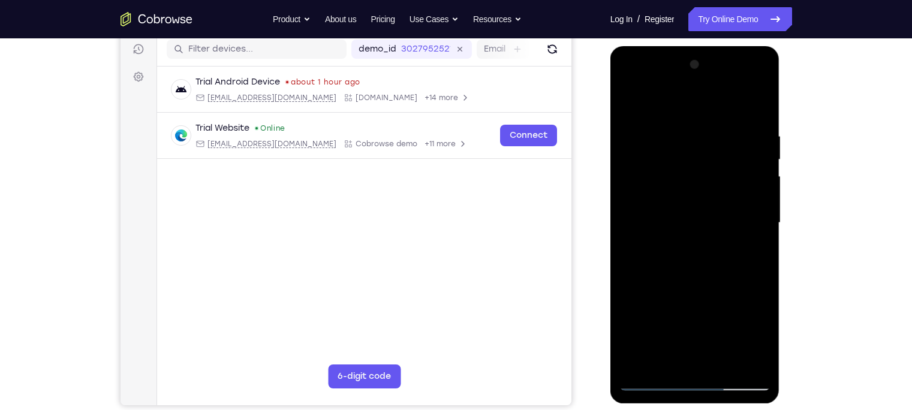
drag, startPoint x: 697, startPoint y: 304, endPoint x: 692, endPoint y: -83, distance: 387.5
click at [692, 46] on html "Online web based iOS Simulators and Android Emulators. Run iPhone, iPad, Mobile…" at bounding box center [696, 226] width 171 height 360
click at [760, 101] on div at bounding box center [695, 223] width 151 height 336
click at [635, 140] on div at bounding box center [695, 223] width 151 height 336
click at [636, 103] on div at bounding box center [695, 223] width 151 height 336
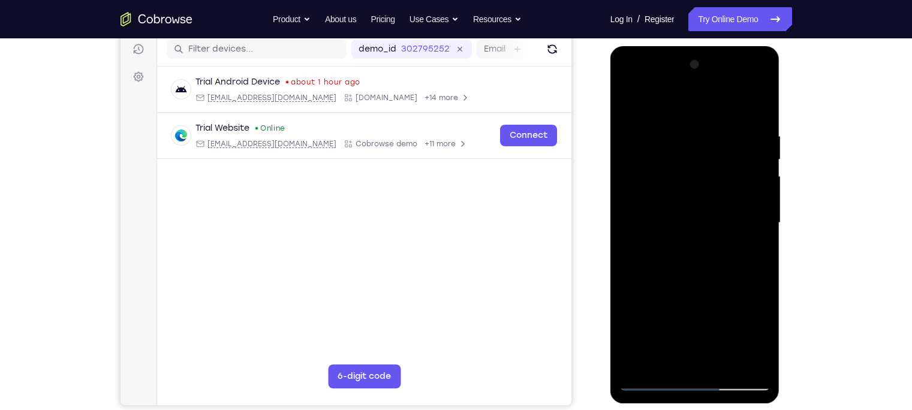
drag, startPoint x: 693, startPoint y: 148, endPoint x: 715, endPoint y: 329, distance: 182.5
click at [715, 329] on div at bounding box center [695, 223] width 151 height 336
click at [657, 133] on div at bounding box center [695, 223] width 151 height 336
click at [714, 122] on div at bounding box center [695, 223] width 151 height 336
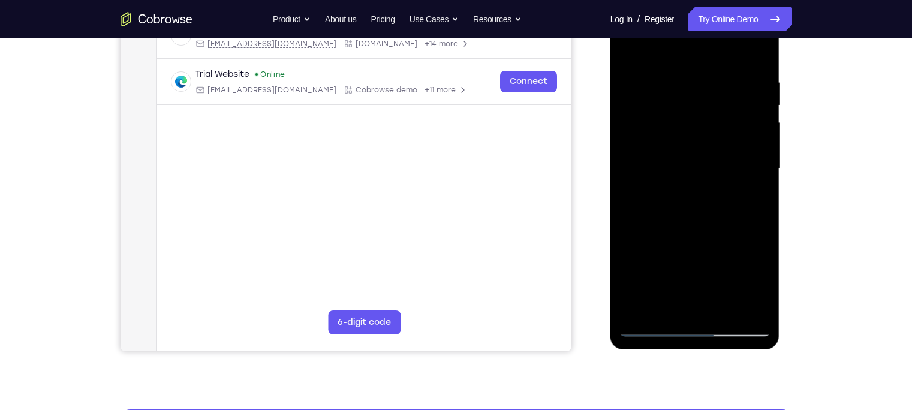
scroll to position [207, 0]
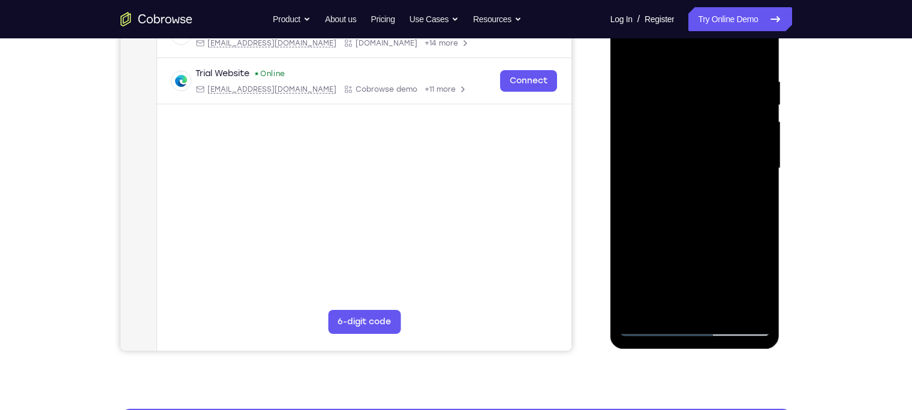
click at [699, 179] on div at bounding box center [695, 169] width 151 height 336
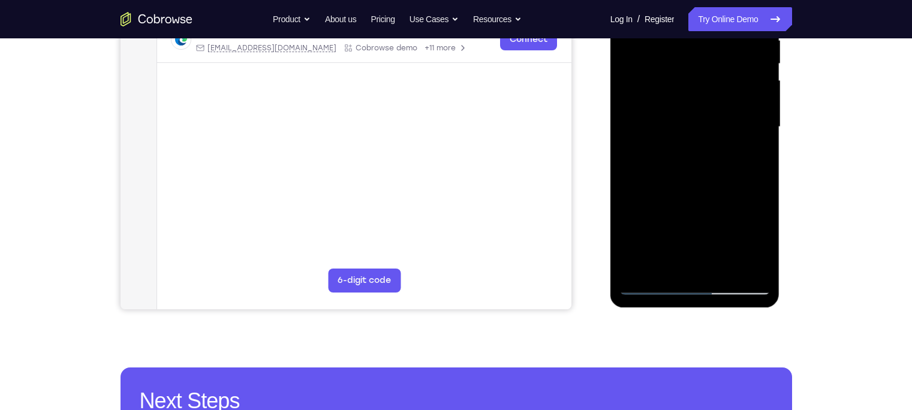
scroll to position [248, 0]
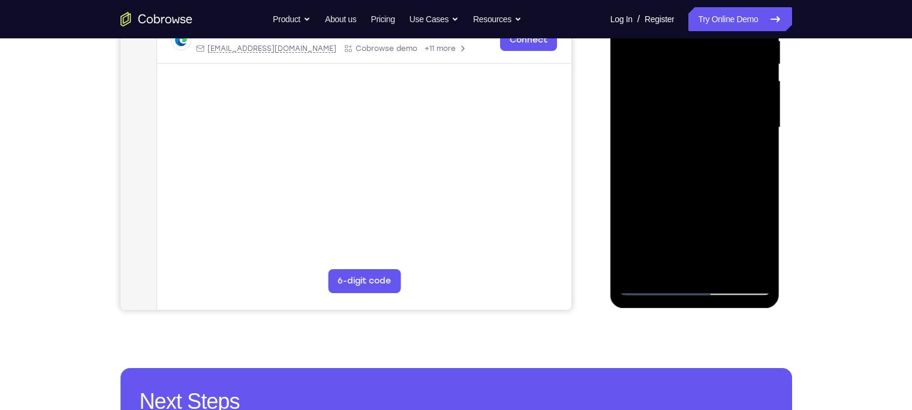
click at [693, 191] on div at bounding box center [695, 128] width 151 height 336
click at [756, 272] on div at bounding box center [695, 128] width 151 height 336
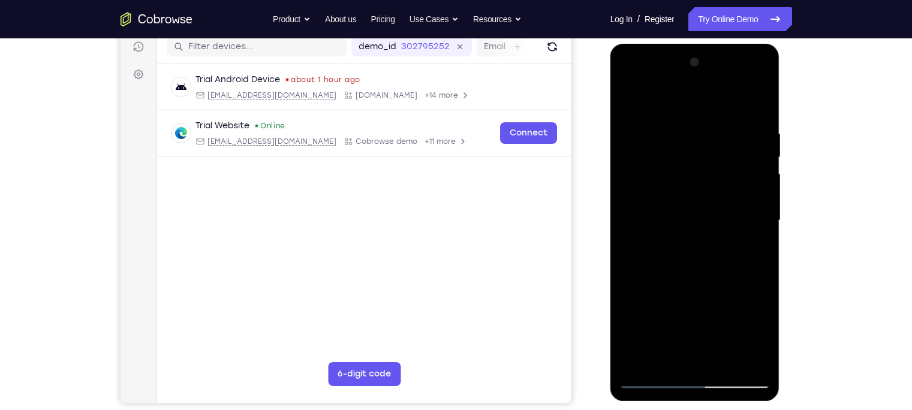
scroll to position [156, 0]
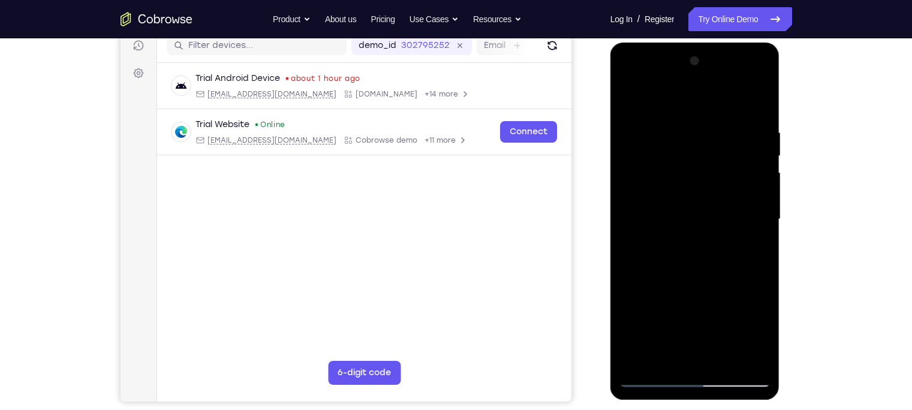
click at [638, 362] on div at bounding box center [695, 220] width 151 height 336
drag, startPoint x: 665, startPoint y: 301, endPoint x: 705, endPoint y: -59, distance: 362.7
click at [705, 43] on html "Online web based iOS Simulators and Android Emulators. Run iPhone, iPad, Mobile…" at bounding box center [696, 223] width 171 height 360
drag, startPoint x: 687, startPoint y: 299, endPoint x: 695, endPoint y: 13, distance: 286.8
click at [695, 43] on html "Online web based iOS Simulators and Android Emulators. Run iPhone, iPad, Mobile…" at bounding box center [696, 223] width 171 height 360
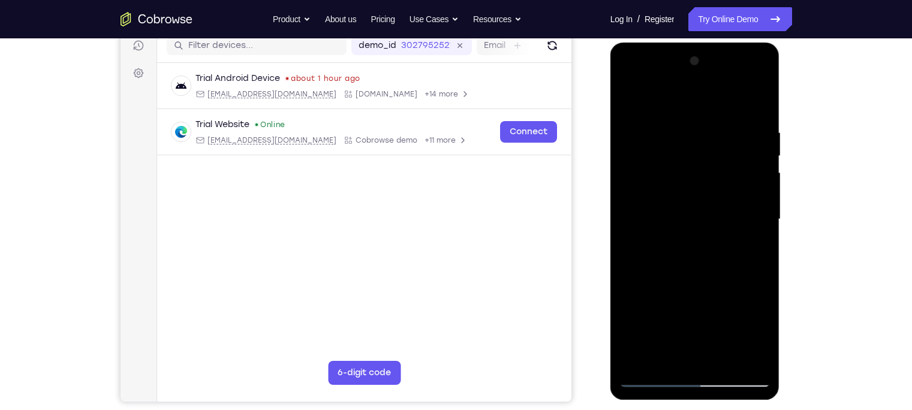
drag, startPoint x: 677, startPoint y: 190, endPoint x: 680, endPoint y: 22, distance: 168.5
click at [680, 43] on html "Online web based iOS Simulators and Android Emulators. Run iPhone, iPad, Mobile…" at bounding box center [696, 223] width 171 height 360
drag, startPoint x: 687, startPoint y: 326, endPoint x: 672, endPoint y: 102, distance: 224.8
click at [672, 102] on div at bounding box center [695, 220] width 151 height 336
drag, startPoint x: 663, startPoint y: 321, endPoint x: 645, endPoint y: -21, distance: 342.9
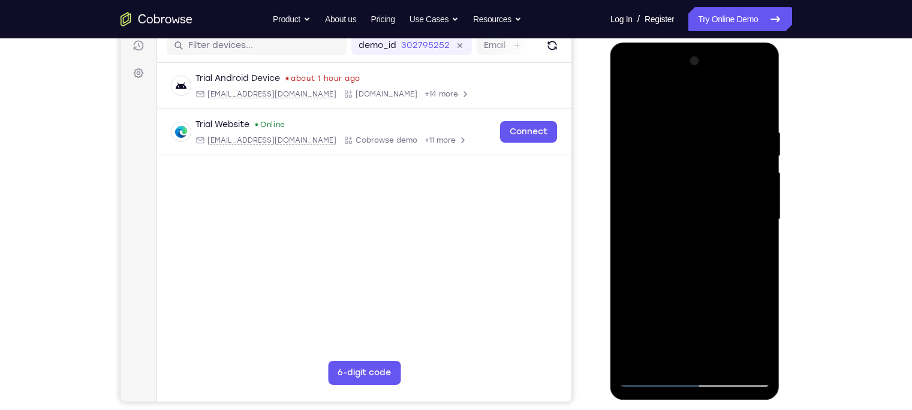
click at [645, 43] on html "Online web based iOS Simulators and Android Emulators. Run iPhone, iPad, Mobile…" at bounding box center [696, 223] width 171 height 360
drag, startPoint x: 672, startPoint y: 302, endPoint x: 680, endPoint y: 101, distance: 201.7
click at [673, 133] on div at bounding box center [695, 220] width 151 height 336
drag, startPoint x: 665, startPoint y: 329, endPoint x: 702, endPoint y: 73, distance: 258.9
click at [702, 73] on div at bounding box center [695, 220] width 151 height 336
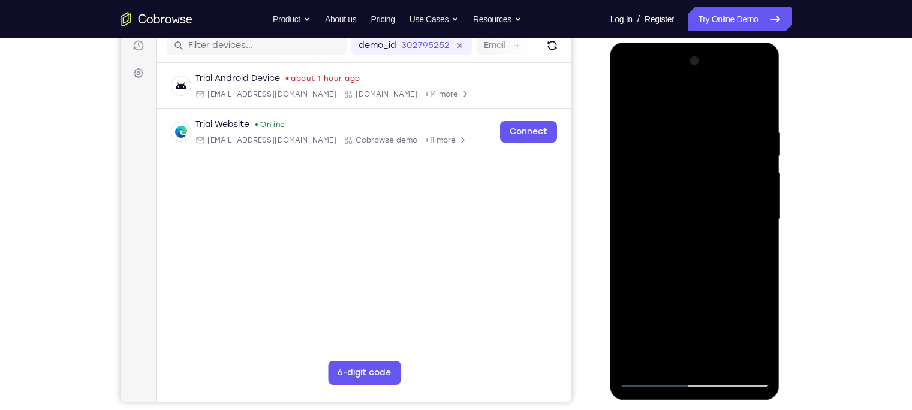
drag, startPoint x: 677, startPoint y: 281, endPoint x: 645, endPoint y: -91, distance: 372.5
click at [645, 43] on html "Online web based iOS Simulators and Android Emulators. Run iPhone, iPad, Mobile…" at bounding box center [696, 223] width 171 height 360
drag, startPoint x: 699, startPoint y: 309, endPoint x: 677, endPoint y: -91, distance: 400.0
click at [677, 43] on html "Online web based iOS Simulators and Android Emulators. Run iPhone, iPad, Mobile…" at bounding box center [696, 223] width 171 height 360
drag, startPoint x: 726, startPoint y: 269, endPoint x: 726, endPoint y: 16, distance: 253.1
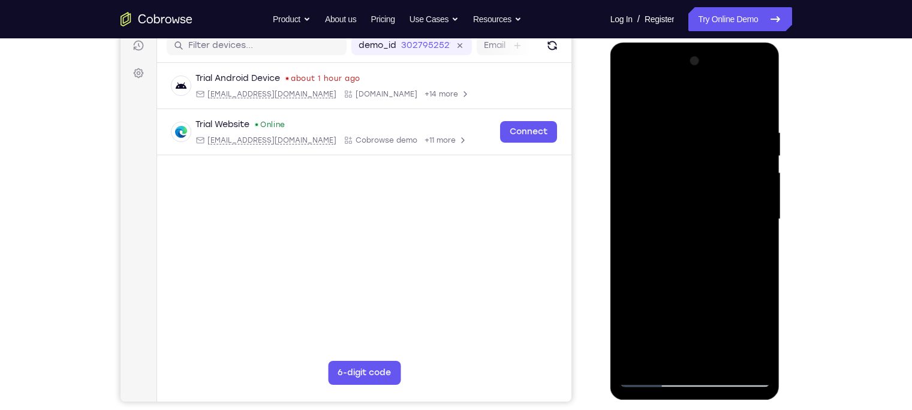
click at [726, 43] on html "Online web based iOS Simulators and Android Emulators. Run iPhone, iPad, Mobile…" at bounding box center [696, 223] width 171 height 360
drag, startPoint x: 715, startPoint y: 284, endPoint x: 717, endPoint y: 53, distance: 230.9
click at [717, 53] on div at bounding box center [695, 220] width 151 height 336
drag, startPoint x: 710, startPoint y: 190, endPoint x: 730, endPoint y: 72, distance: 119.2
click at [730, 72] on div at bounding box center [695, 220] width 151 height 336
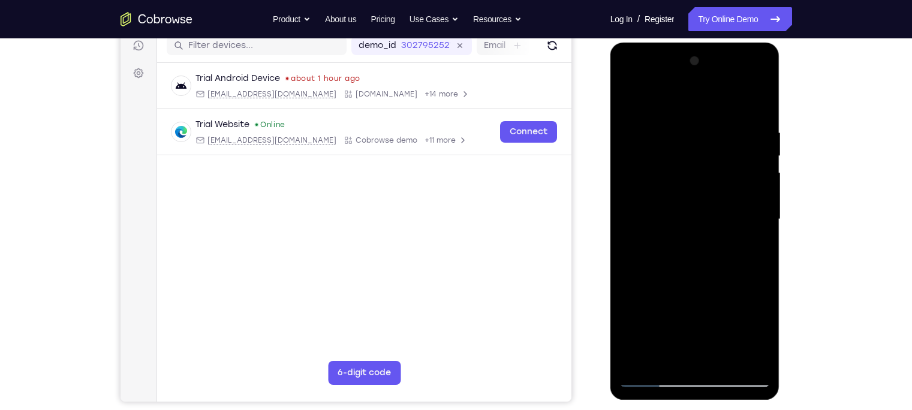
click at [724, 360] on div at bounding box center [695, 220] width 151 height 336
click at [699, 289] on div at bounding box center [695, 220] width 151 height 336
click at [686, 200] on div at bounding box center [695, 220] width 151 height 336
click at [630, 101] on div at bounding box center [695, 220] width 151 height 336
click at [630, 97] on div at bounding box center [695, 220] width 151 height 336
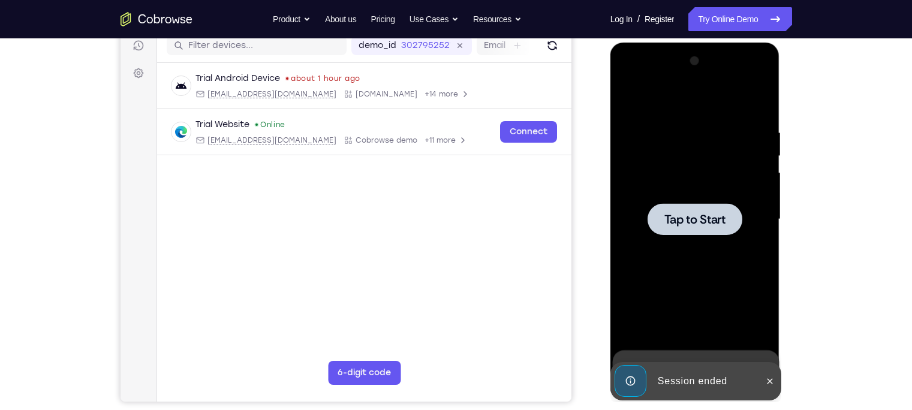
click at [738, 279] on div at bounding box center [695, 220] width 151 height 336
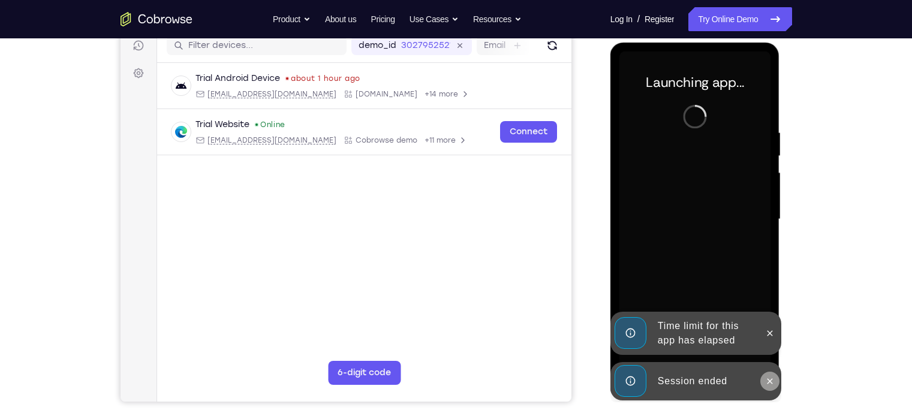
click at [762, 381] on button at bounding box center [769, 381] width 19 height 19
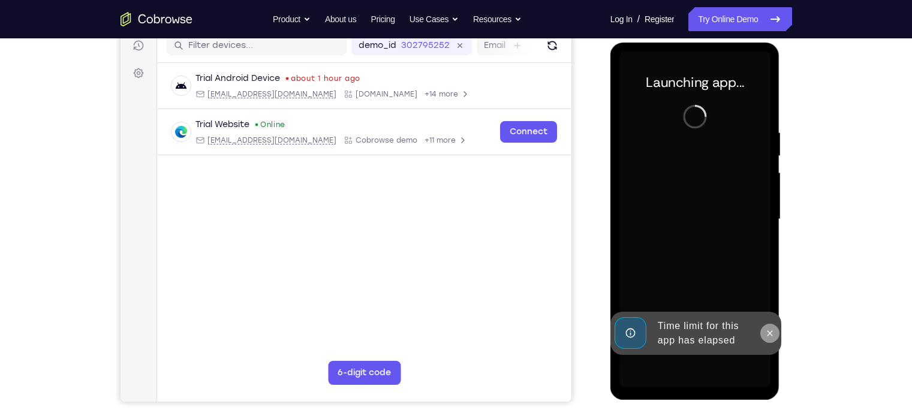
click at [776, 339] on button at bounding box center [769, 333] width 19 height 19
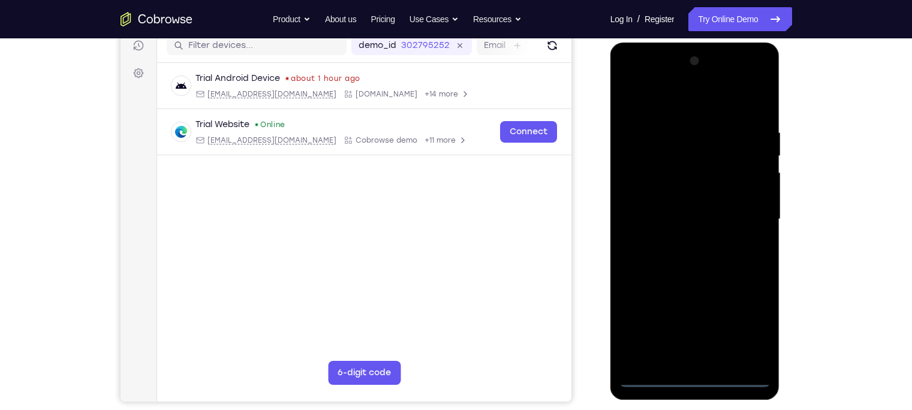
click at [697, 377] on div at bounding box center [695, 220] width 151 height 336
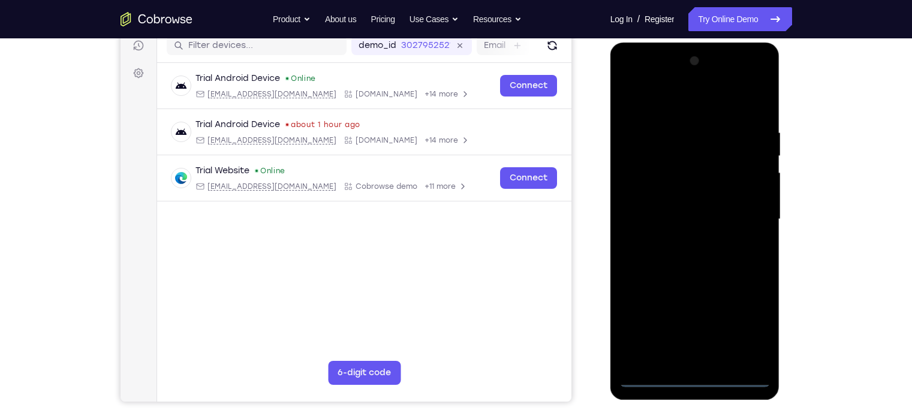
click at [752, 321] on div at bounding box center [695, 220] width 151 height 336
click at [695, 107] on div at bounding box center [695, 220] width 151 height 336
click at [744, 209] on div at bounding box center [695, 220] width 151 height 336
click at [681, 243] on div at bounding box center [695, 220] width 151 height 336
click at [656, 202] on div at bounding box center [695, 220] width 151 height 336
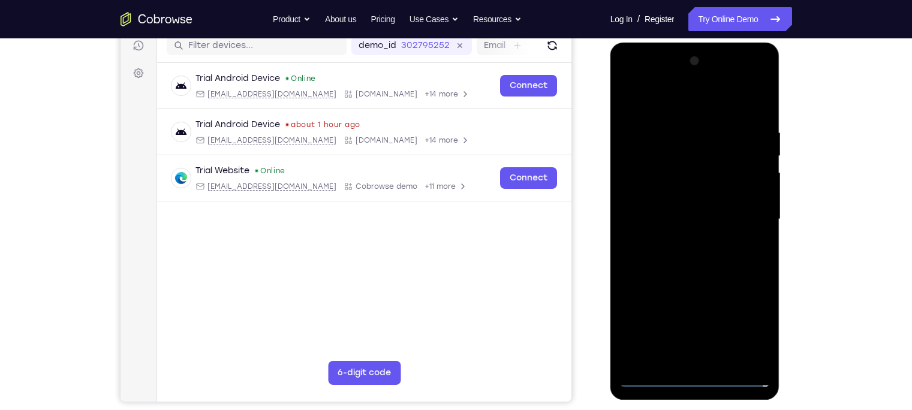
click at [669, 199] on div at bounding box center [695, 220] width 151 height 336
click at [672, 220] on div at bounding box center [695, 220] width 151 height 336
click at [690, 279] on div at bounding box center [695, 220] width 151 height 336
drag, startPoint x: 690, startPoint y: 309, endPoint x: 686, endPoint y: 109, distance: 200.9
click at [686, 109] on div at bounding box center [695, 220] width 151 height 336
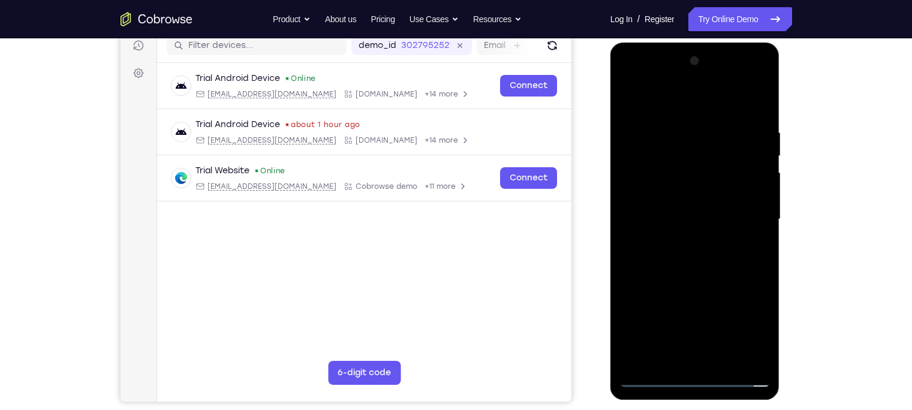
drag, startPoint x: 681, startPoint y: 106, endPoint x: 676, endPoint y: 14, distance: 91.9
click at [676, 43] on html "Online web based iOS Simulators and Android Emulators. Run iPhone, iPad, Mobile…" at bounding box center [696, 223] width 171 height 360
drag, startPoint x: 677, startPoint y: 290, endPoint x: 675, endPoint y: 78, distance: 211.7
click at [675, 78] on div at bounding box center [695, 220] width 151 height 336
drag, startPoint x: 687, startPoint y: 258, endPoint x: 687, endPoint y: 97, distance: 161.3
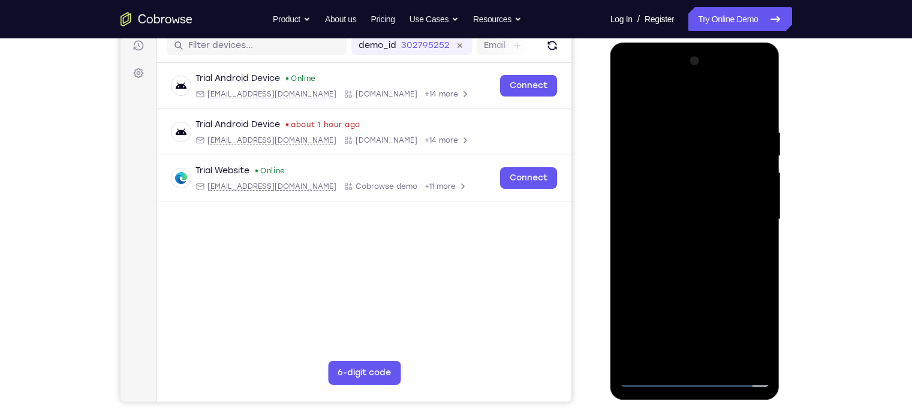
click at [687, 97] on div at bounding box center [695, 220] width 151 height 336
drag, startPoint x: 684, startPoint y: 319, endPoint x: 669, endPoint y: 19, distance: 300.9
click at [669, 43] on html "Online web based iOS Simulators and Android Emulators. Run iPhone, iPad, Mobile…" at bounding box center [696, 223] width 171 height 360
drag, startPoint x: 682, startPoint y: 266, endPoint x: 676, endPoint y: 88, distance: 177.6
click at [676, 88] on div at bounding box center [695, 220] width 151 height 336
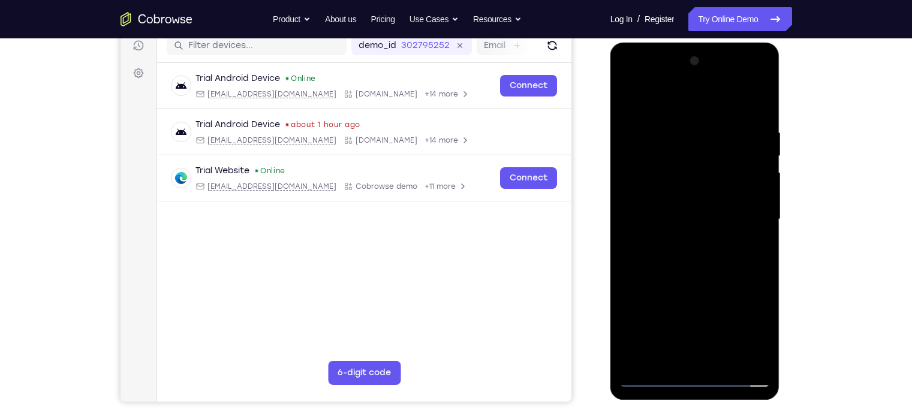
drag, startPoint x: 684, startPoint y: 285, endPoint x: 672, endPoint y: 82, distance: 204.3
click at [672, 82] on div at bounding box center [695, 220] width 151 height 336
drag, startPoint x: 695, startPoint y: 187, endPoint x: 698, endPoint y: 289, distance: 102.6
click at [698, 289] on div at bounding box center [695, 220] width 151 height 336
drag, startPoint x: 687, startPoint y: 231, endPoint x: 656, endPoint y: -80, distance: 312.8
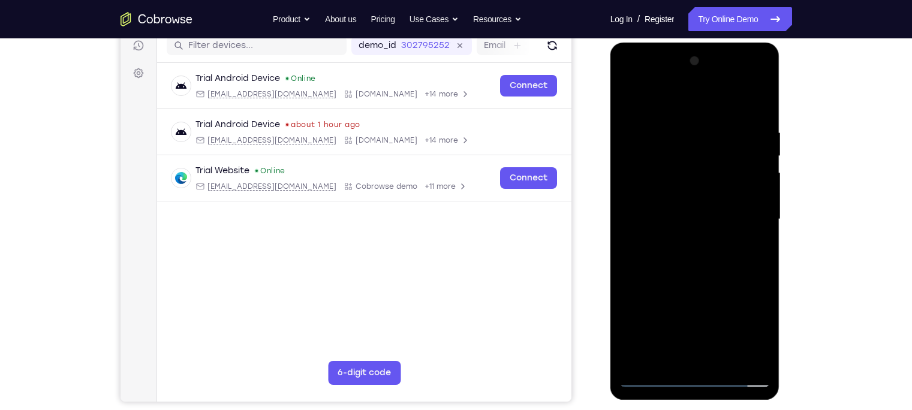
click at [656, 43] on html "Online web based iOS Simulators and Android Emulators. Run iPhone, iPad, Mobile…" at bounding box center [696, 223] width 171 height 360
drag, startPoint x: 683, startPoint y: 269, endPoint x: 661, endPoint y: 28, distance: 241.5
click at [661, 43] on html "Online web based iOS Simulators and Android Emulators. Run iPhone, iPad, Mobile…" at bounding box center [696, 223] width 171 height 360
drag, startPoint x: 690, startPoint y: 232, endPoint x: 672, endPoint y: 19, distance: 213.6
click at [672, 43] on html "Online web based iOS Simulators and Android Emulators. Run iPhone, iPad, Mobile…" at bounding box center [696, 223] width 171 height 360
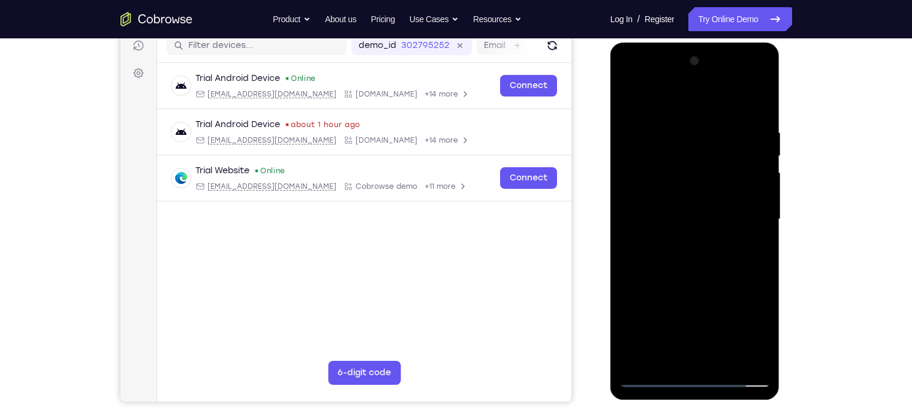
drag, startPoint x: 680, startPoint y: 221, endPoint x: 661, endPoint y: -47, distance: 269.4
click at [661, 43] on html "Online web based iOS Simulators and Android Emulators. Run iPhone, iPad, Mobile…" at bounding box center [696, 223] width 171 height 360
drag, startPoint x: 692, startPoint y: 288, endPoint x: 672, endPoint y: 56, distance: 233.5
click at [672, 56] on div at bounding box center [695, 220] width 151 height 336
drag, startPoint x: 696, startPoint y: 314, endPoint x: 706, endPoint y: 157, distance: 157.5
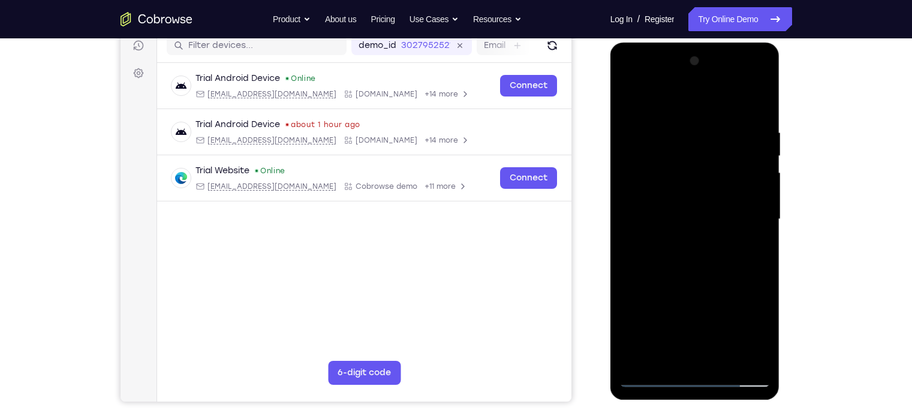
click at [706, 157] on div at bounding box center [695, 220] width 151 height 336
drag, startPoint x: 696, startPoint y: 258, endPoint x: 699, endPoint y: 7, distance: 251.9
click at [699, 43] on html "Online web based iOS Simulators and Android Emulators. Run iPhone, iPad, Mobile…" at bounding box center [696, 223] width 171 height 360
drag, startPoint x: 699, startPoint y: 283, endPoint x: 708, endPoint y: 73, distance: 210.7
click at [708, 73] on div at bounding box center [695, 220] width 151 height 336
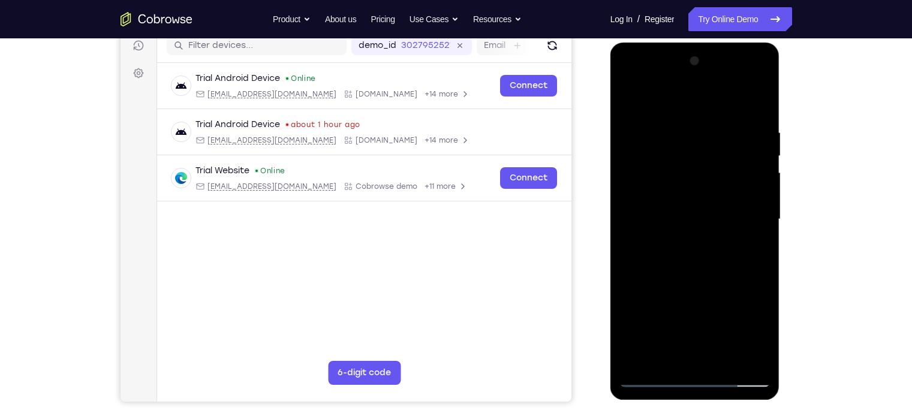
drag, startPoint x: 699, startPoint y: 279, endPoint x: 720, endPoint y: 47, distance: 232.4
click at [720, 47] on div at bounding box center [696, 221] width 170 height 357
drag, startPoint x: 711, startPoint y: 278, endPoint x: 718, endPoint y: 65, distance: 213.0
click at [718, 65] on div at bounding box center [695, 220] width 151 height 336
drag, startPoint x: 722, startPoint y: 163, endPoint x: 723, endPoint y: 269, distance: 106.8
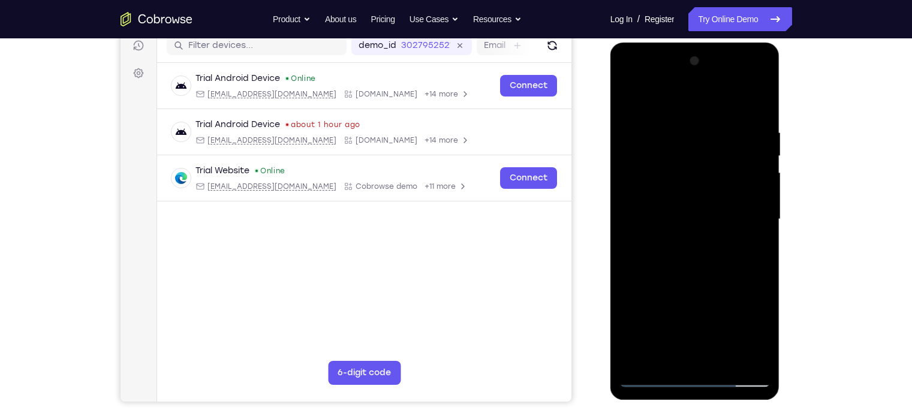
click at [723, 269] on div at bounding box center [695, 220] width 151 height 336
click at [759, 276] on div at bounding box center [695, 220] width 151 height 336
click at [763, 286] on div at bounding box center [695, 220] width 151 height 336
drag, startPoint x: 724, startPoint y: 311, endPoint x: 702, endPoint y: -29, distance: 340.8
click at [702, 43] on html "Online web based iOS Simulators and Android Emulators. Run iPhone, iPad, Mobile…" at bounding box center [696, 223] width 171 height 360
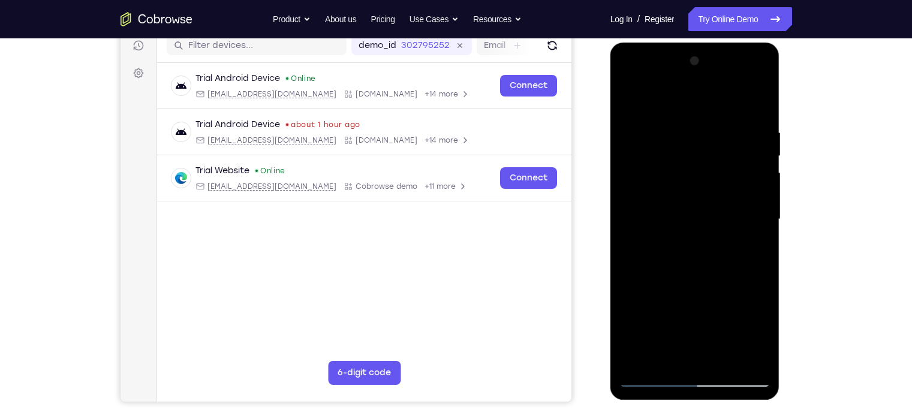
drag, startPoint x: 720, startPoint y: 304, endPoint x: 700, endPoint y: -91, distance: 395.1
click at [700, 43] on html "Online web based iOS Simulators and Android Emulators. Run iPhone, iPad, Mobile…" at bounding box center [696, 223] width 171 height 360
drag, startPoint x: 683, startPoint y: 322, endPoint x: 680, endPoint y: -91, distance: 412.6
click at [680, 43] on html "Online web based iOS Simulators and Android Emulators. Run iPhone, iPad, Mobile…" at bounding box center [696, 223] width 171 height 360
drag, startPoint x: 675, startPoint y: 314, endPoint x: 662, endPoint y: -91, distance: 405.1
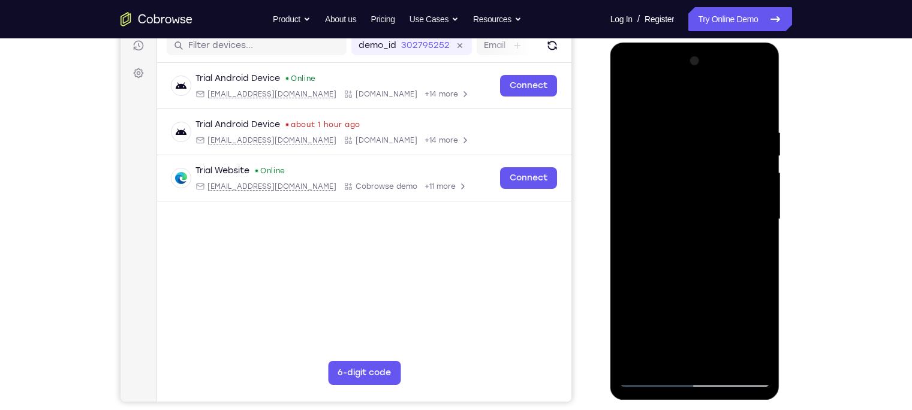
click at [662, 43] on html "Online web based iOS Simulators and Android Emulators. Run iPhone, iPad, Mobile…" at bounding box center [696, 223] width 171 height 360
drag, startPoint x: 703, startPoint y: 293, endPoint x: 672, endPoint y: -24, distance: 318.2
click at [672, 43] on html "Online web based iOS Simulators and Android Emulators. Run iPhone, iPad, Mobile…" at bounding box center [696, 223] width 171 height 360
click at [669, 359] on div at bounding box center [695, 220] width 151 height 336
click at [665, 359] on div at bounding box center [695, 220] width 151 height 336
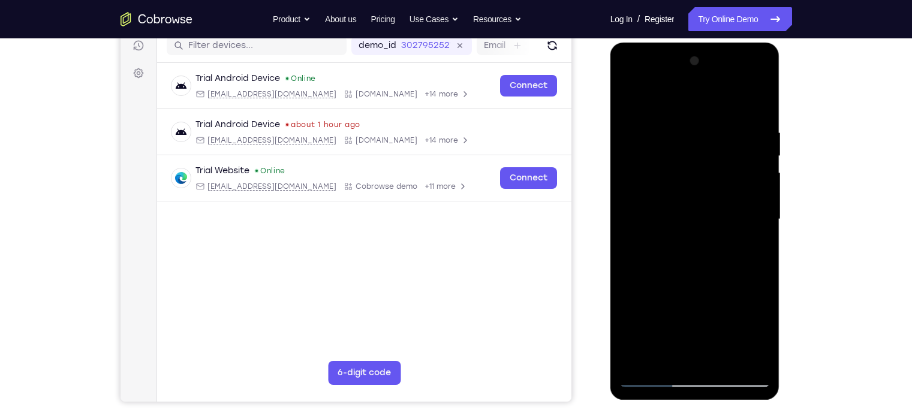
click at [672, 98] on div at bounding box center [695, 220] width 151 height 336
drag, startPoint x: 692, startPoint y: 98, endPoint x: 697, endPoint y: 141, distance: 42.9
click at [697, 141] on div at bounding box center [695, 220] width 151 height 336
click at [641, 254] on div at bounding box center [695, 220] width 151 height 336
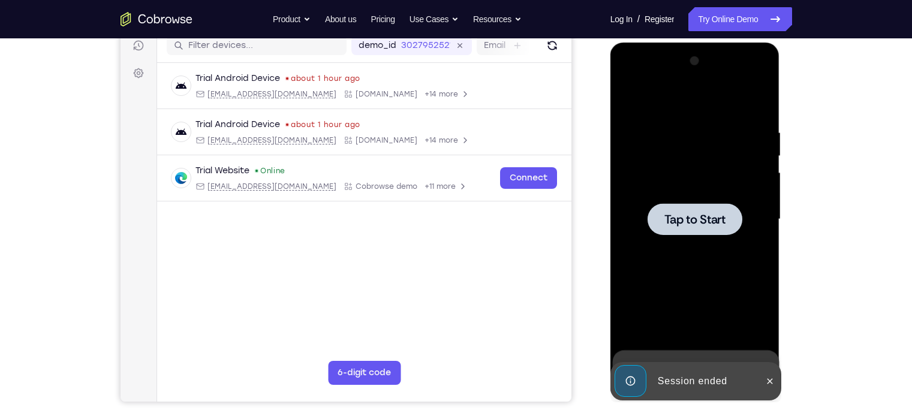
click at [719, 267] on div at bounding box center [695, 220] width 151 height 336
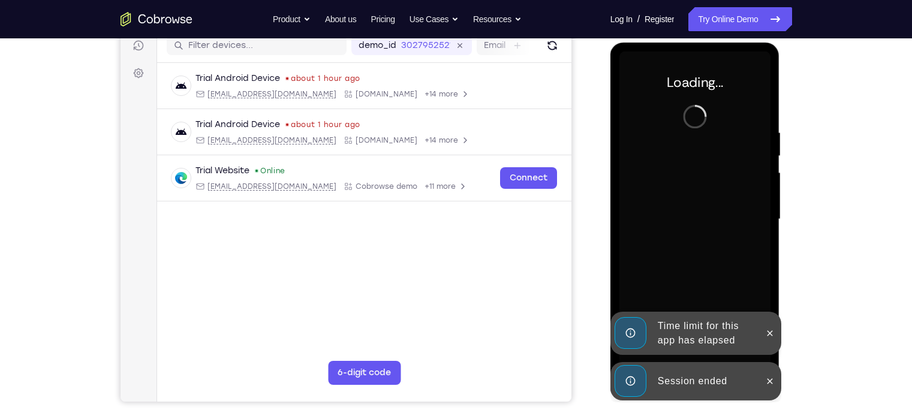
click at [671, 371] on div "Session ended" at bounding box center [705, 381] width 105 height 24
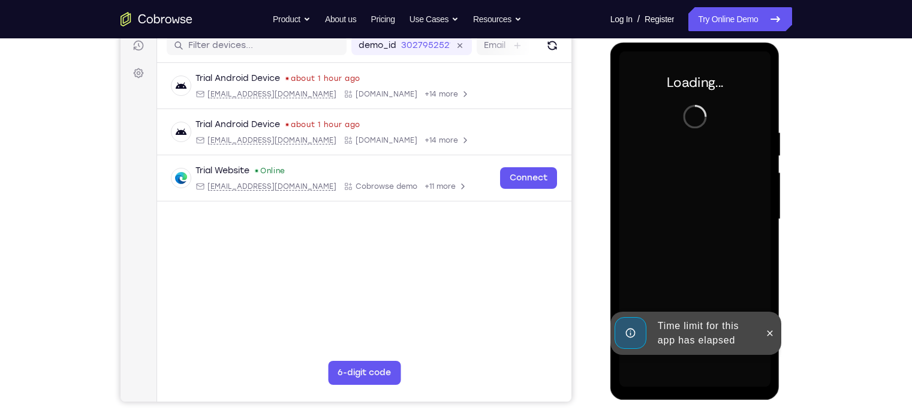
click at [674, 339] on div "Time limit for this app has elapsed" at bounding box center [705, 333] width 105 height 38
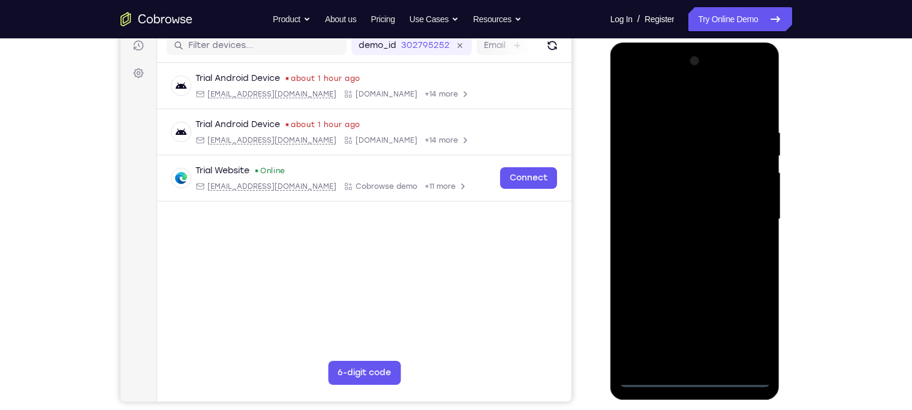
click at [695, 384] on div at bounding box center [695, 220] width 151 height 336
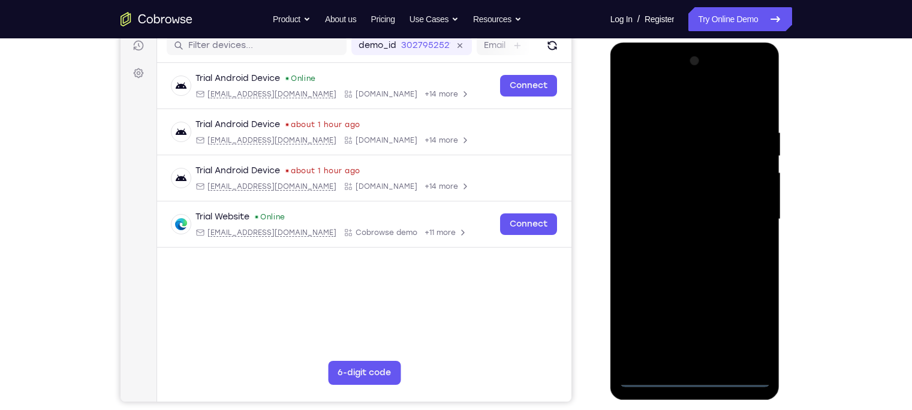
click at [747, 327] on div at bounding box center [695, 220] width 151 height 336
click at [669, 106] on div at bounding box center [695, 220] width 151 height 336
click at [747, 211] on div at bounding box center [695, 220] width 151 height 336
click at [714, 357] on div at bounding box center [695, 220] width 151 height 336
click at [699, 206] on div at bounding box center [695, 220] width 151 height 336
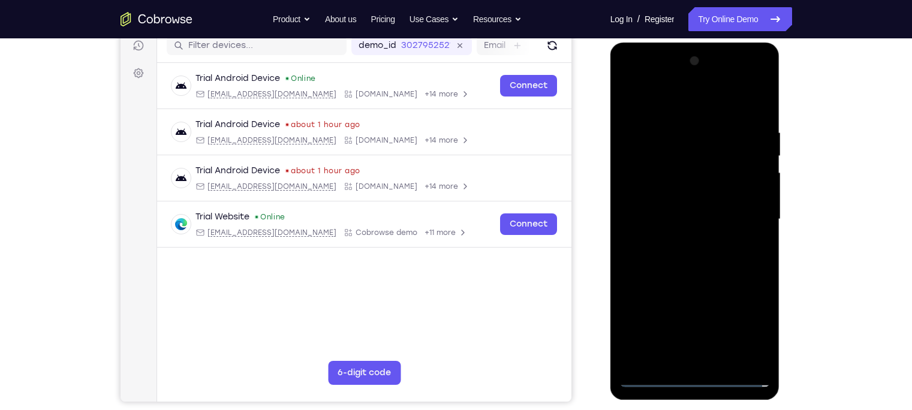
click at [686, 199] on div at bounding box center [695, 220] width 151 height 336
click at [683, 218] on div at bounding box center [695, 220] width 151 height 336
click at [693, 270] on div at bounding box center [695, 220] width 151 height 336
click at [726, 360] on div at bounding box center [695, 220] width 151 height 336
drag, startPoint x: 681, startPoint y: 106, endPoint x: 678, endPoint y: 59, distance: 46.9
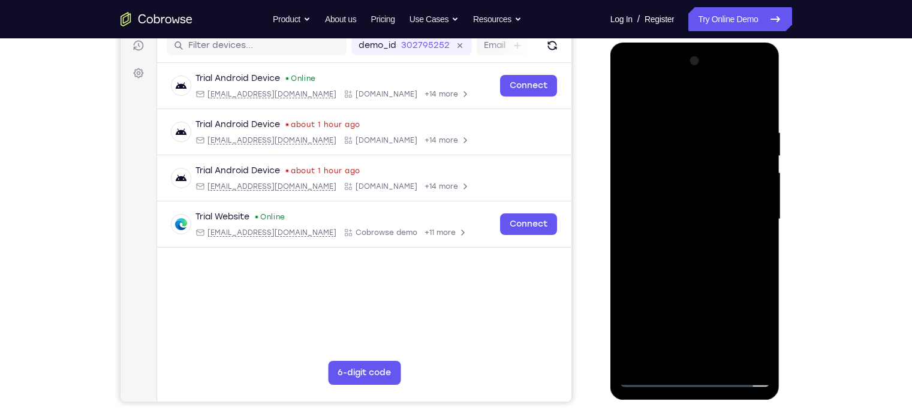
click at [678, 59] on div at bounding box center [695, 220] width 151 height 336
click at [687, 282] on div at bounding box center [695, 220] width 151 height 336
click at [653, 382] on div at bounding box center [695, 220] width 151 height 336
click at [764, 94] on div at bounding box center [695, 220] width 151 height 336
click at [718, 125] on div at bounding box center [695, 220] width 151 height 336
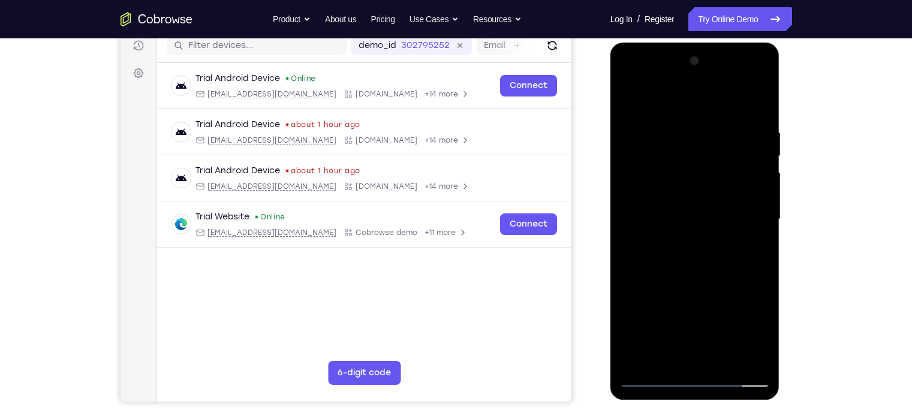
click at [656, 383] on div at bounding box center [695, 220] width 151 height 336
click at [672, 256] on div at bounding box center [695, 220] width 151 height 336
click at [727, 357] on div at bounding box center [695, 220] width 151 height 336
click at [697, 230] on div at bounding box center [695, 220] width 151 height 336
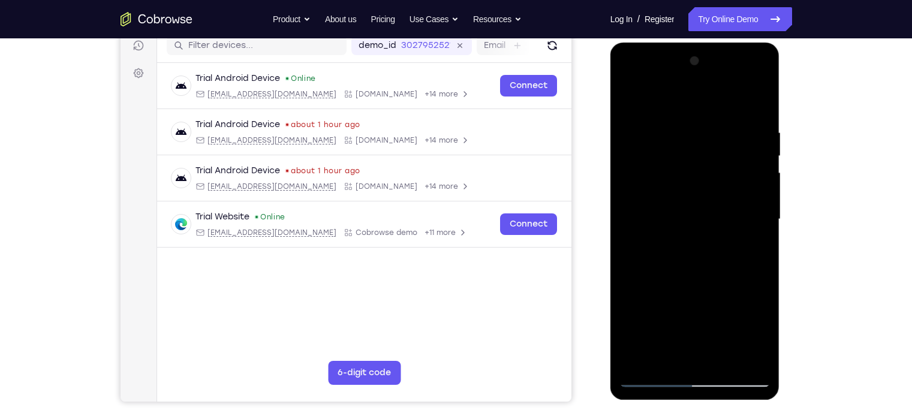
click at [648, 377] on div at bounding box center [695, 220] width 151 height 336
click at [704, 205] on div at bounding box center [695, 220] width 151 height 336
click at [654, 380] on div at bounding box center [695, 220] width 151 height 336
click at [654, 375] on div at bounding box center [695, 220] width 151 height 336
drag, startPoint x: 682, startPoint y: 313, endPoint x: 705, endPoint y: 43, distance: 271.4
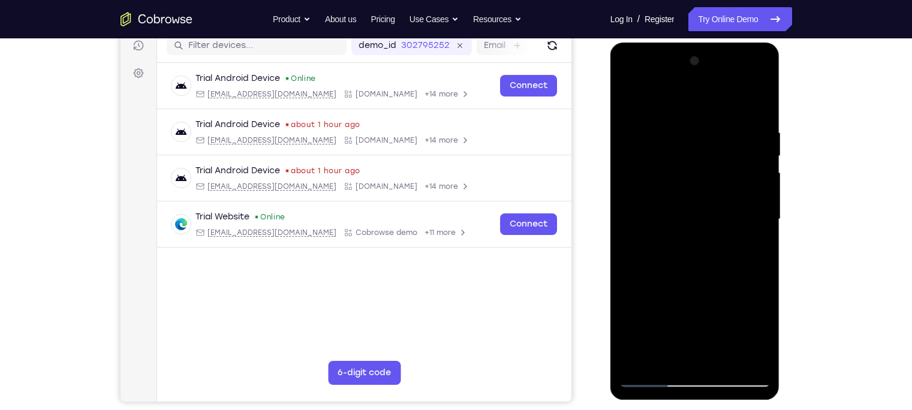
click at [705, 43] on div at bounding box center [696, 221] width 170 height 357
drag, startPoint x: 684, startPoint y: 311, endPoint x: 695, endPoint y: -91, distance: 401.4
click at [695, 43] on html "Online web based iOS Simulators and Android Emulators. Run iPhone, iPad, Mobile…" at bounding box center [696, 223] width 171 height 360
drag, startPoint x: 714, startPoint y: 187, endPoint x: 719, endPoint y: 384, distance: 198.0
click at [719, 384] on div at bounding box center [695, 220] width 151 height 336
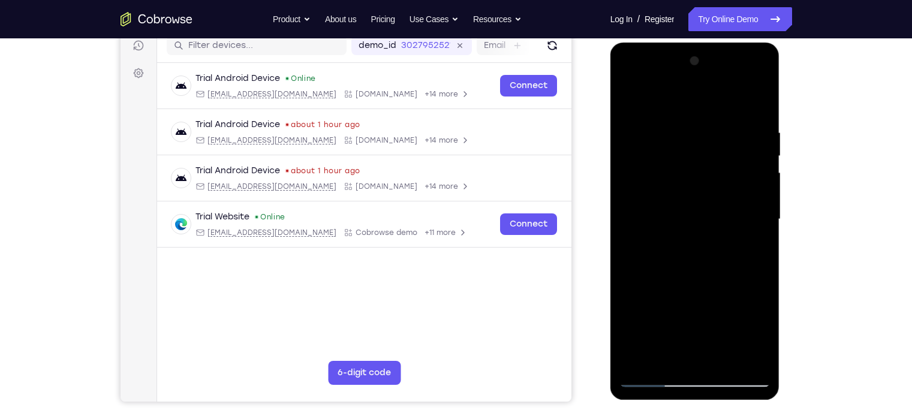
drag, startPoint x: 739, startPoint y: 175, endPoint x: 739, endPoint y: 258, distance: 84.0
click at [739, 258] on div at bounding box center [695, 220] width 151 height 336
click at [754, 233] on div at bounding box center [695, 220] width 151 height 336
click at [762, 236] on div at bounding box center [695, 220] width 151 height 336
click at [764, 230] on div at bounding box center [695, 220] width 151 height 336
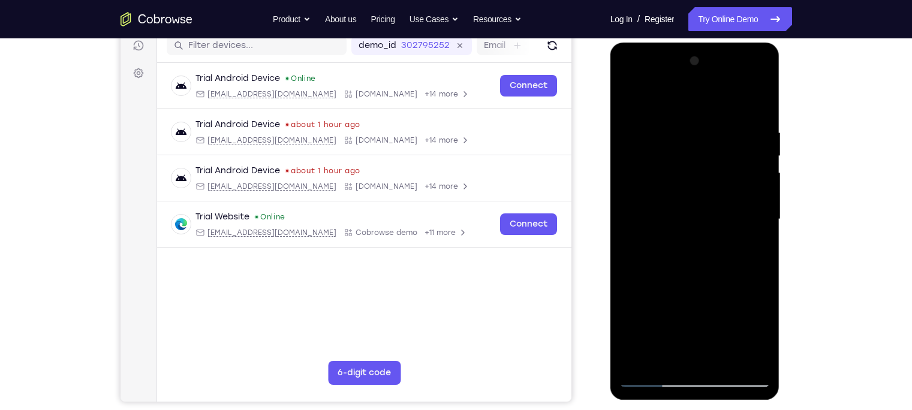
click at [764, 230] on div at bounding box center [695, 220] width 151 height 336
drag, startPoint x: 661, startPoint y: 307, endPoint x: 720, endPoint y: -61, distance: 372.4
click at [720, 43] on html "Online web based iOS Simulators and Android Emulators. Run iPhone, iPad, Mobile…" at bounding box center [696, 223] width 171 height 360
drag, startPoint x: 679, startPoint y: 314, endPoint x: 691, endPoint y: 106, distance: 208.5
click at [691, 106] on div at bounding box center [695, 220] width 151 height 336
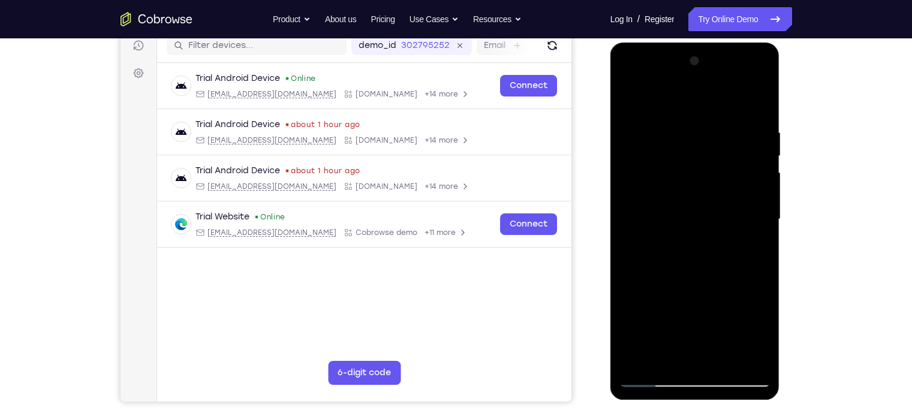
drag, startPoint x: 705, startPoint y: 317, endPoint x: 729, endPoint y: 179, distance: 139.9
click at [729, 179] on div at bounding box center [695, 220] width 151 height 336
click at [729, 360] on div at bounding box center [695, 220] width 151 height 336
click at [654, 380] on div at bounding box center [695, 220] width 151 height 336
drag, startPoint x: 696, startPoint y: 290, endPoint x: 691, endPoint y: 80, distance: 209.4
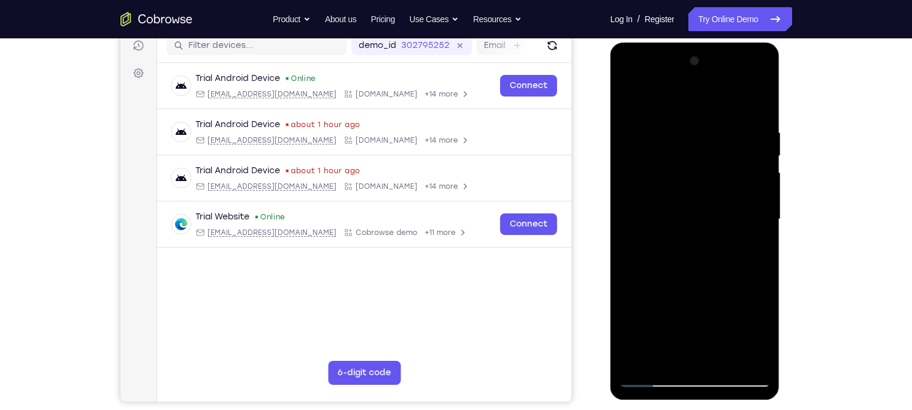
click at [691, 80] on div at bounding box center [695, 220] width 151 height 336
drag, startPoint x: 723, startPoint y: 333, endPoint x: 697, endPoint y: 70, distance: 264.6
click at [697, 70] on div at bounding box center [695, 220] width 151 height 336
click at [727, 361] on div at bounding box center [695, 220] width 151 height 336
click at [726, 362] on div at bounding box center [695, 220] width 151 height 336
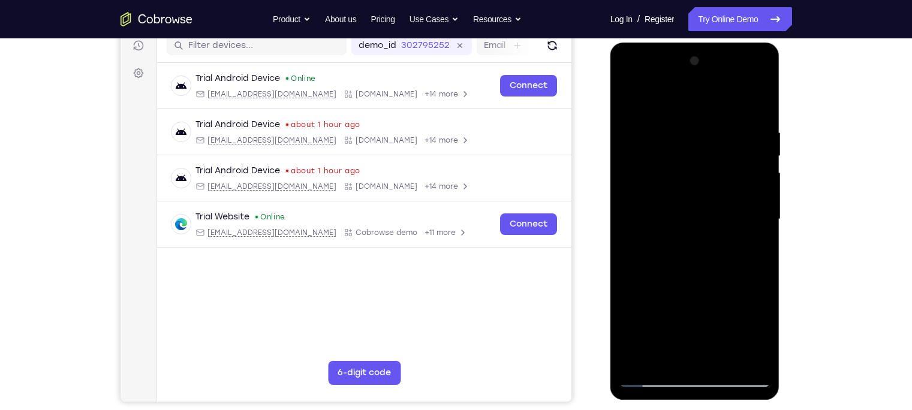
click at [651, 379] on div at bounding box center [695, 220] width 151 height 336
drag, startPoint x: 720, startPoint y: 173, endPoint x: 720, endPoint y: 248, distance: 74.4
click at [720, 248] on div at bounding box center [695, 220] width 151 height 336
drag, startPoint x: 696, startPoint y: 344, endPoint x: 693, endPoint y: -17, distance: 361.7
click at [693, 43] on html "Online web based iOS Simulators and Android Emulators. Run iPhone, iPad, Mobile…" at bounding box center [696, 223] width 171 height 360
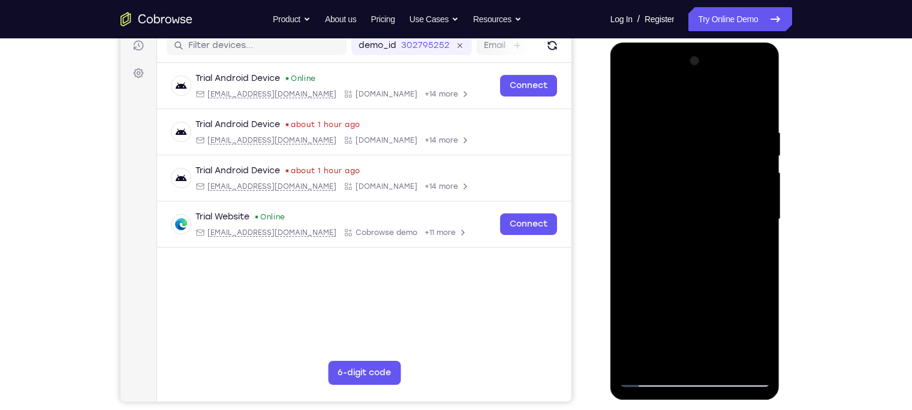
drag, startPoint x: 680, startPoint y: 324, endPoint x: 671, endPoint y: -91, distance: 415.1
click at [671, 43] on html "Online web based iOS Simulators and Android Emulators. Run iPhone, iPad, Mobile…" at bounding box center [696, 223] width 171 height 360
drag, startPoint x: 717, startPoint y: 140, endPoint x: 718, endPoint y: 305, distance: 164.9
click at [718, 305] on div at bounding box center [695, 220] width 151 height 336
drag, startPoint x: 721, startPoint y: 139, endPoint x: 725, endPoint y: 206, distance: 67.3
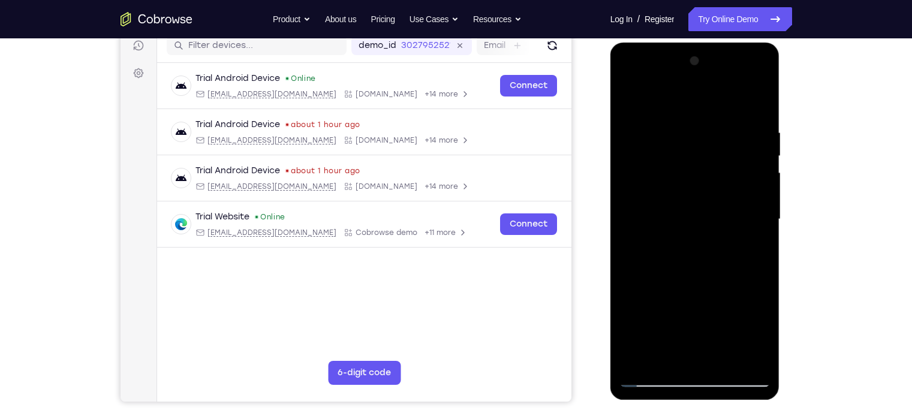
click at [725, 206] on div at bounding box center [695, 220] width 151 height 336
click at [757, 221] on div at bounding box center [695, 220] width 151 height 336
click at [759, 229] on div at bounding box center [695, 220] width 151 height 336
click at [759, 234] on div at bounding box center [695, 220] width 151 height 336
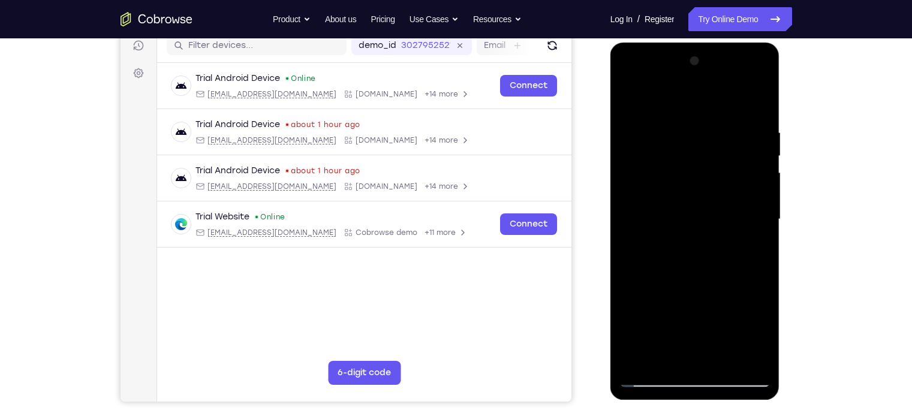
drag, startPoint x: 687, startPoint y: 325, endPoint x: 671, endPoint y: 7, distance: 318.3
click at [671, 43] on html "Online web based iOS Simulators and Android Emulators. Run iPhone, iPad, Mobile…" at bounding box center [696, 223] width 171 height 360
drag, startPoint x: 686, startPoint y: 308, endPoint x: 718, endPoint y: 320, distance: 35.1
click at [718, 320] on div at bounding box center [695, 220] width 151 height 336
drag, startPoint x: 705, startPoint y: 302, endPoint x: 681, endPoint y: -31, distance: 333.7
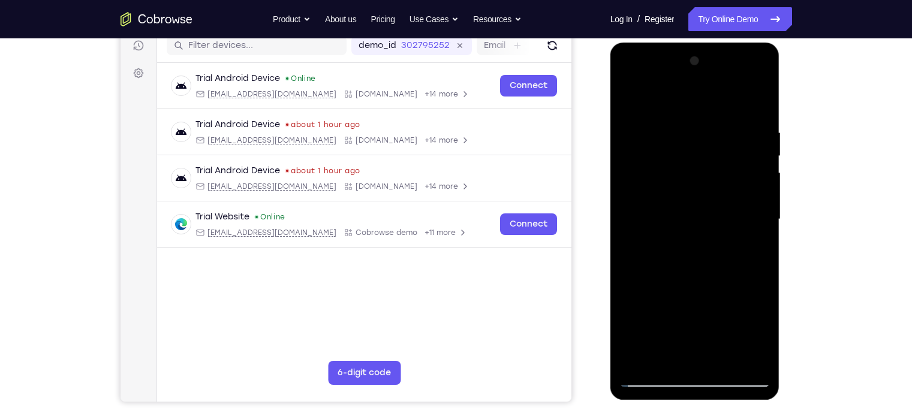
click at [681, 43] on html "Online web based iOS Simulators and Android Emulators. Run iPhone, iPad, Mobile…" at bounding box center [696, 223] width 171 height 360
drag, startPoint x: 672, startPoint y: 70, endPoint x: 663, endPoint y: 1, distance: 68.9
click at [663, 43] on html "Online web based iOS Simulators and Android Emulators. Run iPhone, iPad, Mobile…" at bounding box center [696, 223] width 171 height 360
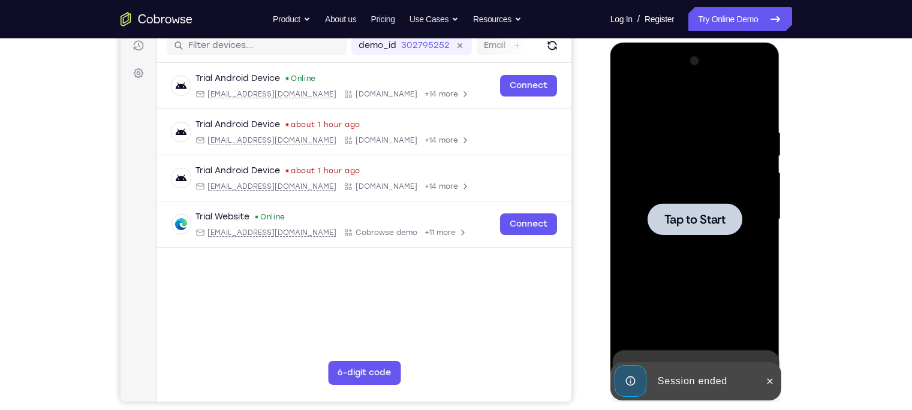
click at [686, 285] on div at bounding box center [695, 220] width 151 height 336
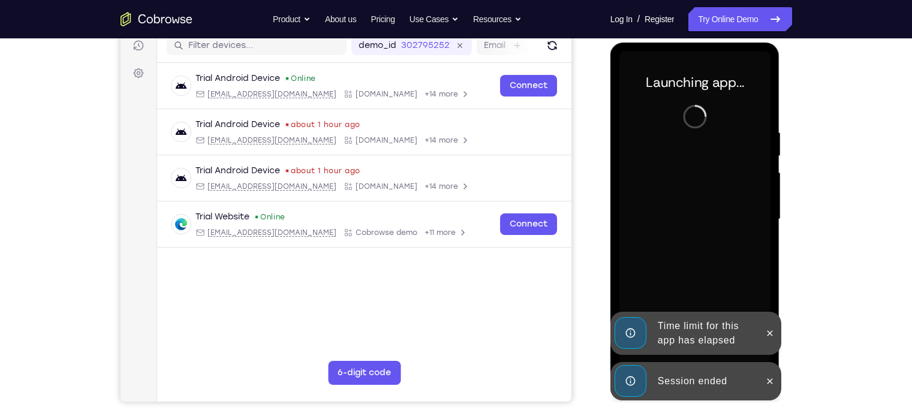
click at [697, 366] on div "Session ended" at bounding box center [686, 381] width 148 height 38
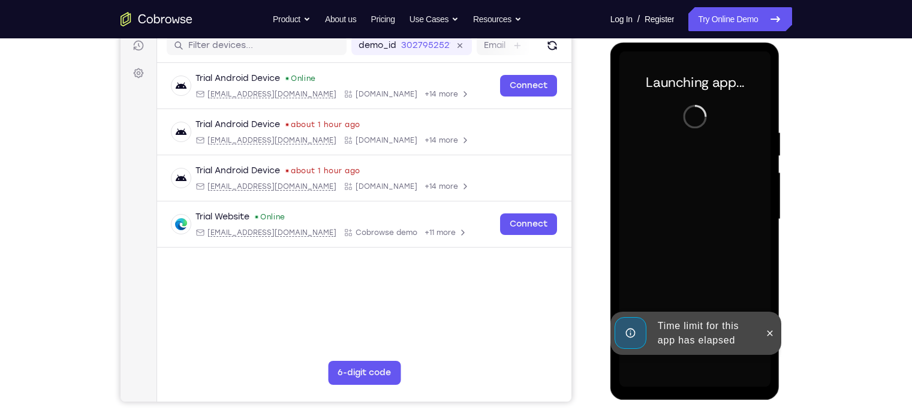
click at [700, 345] on div "Time limit for this app has elapsed" at bounding box center [705, 333] width 105 height 38
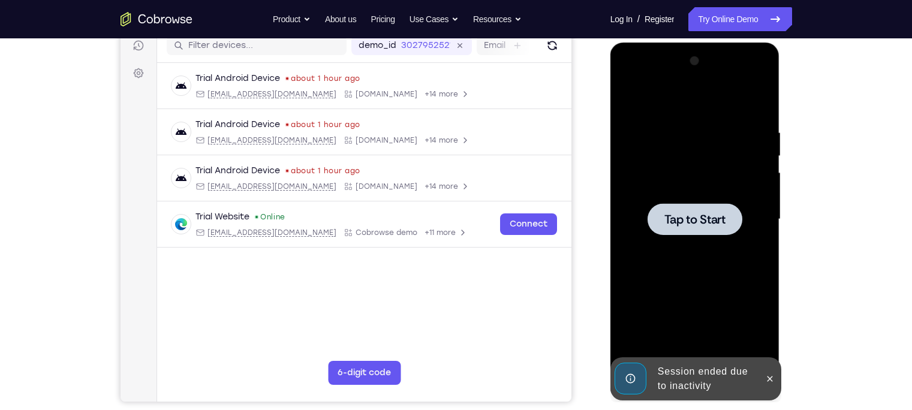
click at [669, 236] on div at bounding box center [695, 220] width 151 height 336
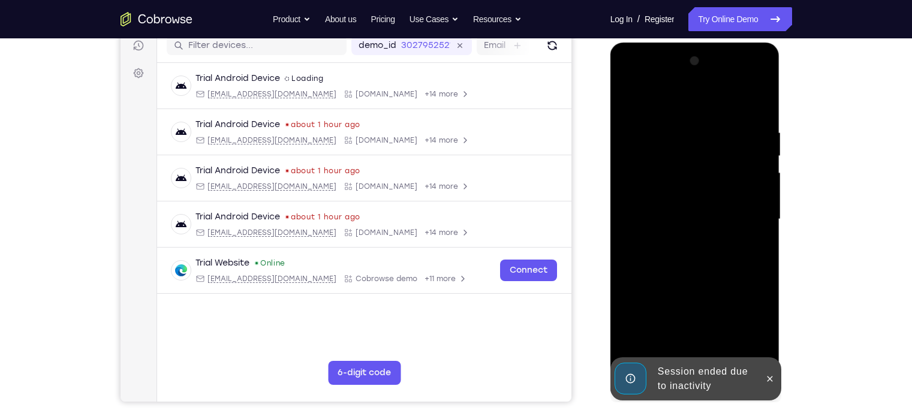
click at [709, 383] on div "Session ended due to inactivity" at bounding box center [705, 379] width 105 height 38
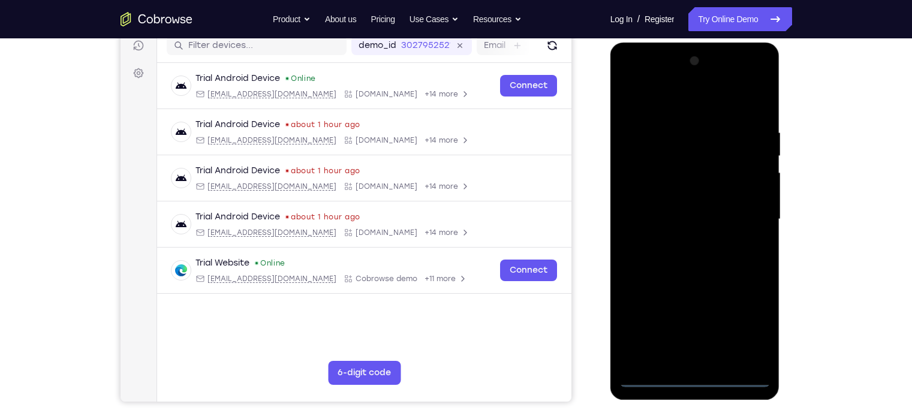
click at [696, 376] on div at bounding box center [695, 220] width 151 height 336
click at [745, 336] on div at bounding box center [695, 220] width 151 height 336
click at [688, 106] on div at bounding box center [695, 220] width 151 height 336
click at [658, 147] on div at bounding box center [695, 220] width 151 height 336
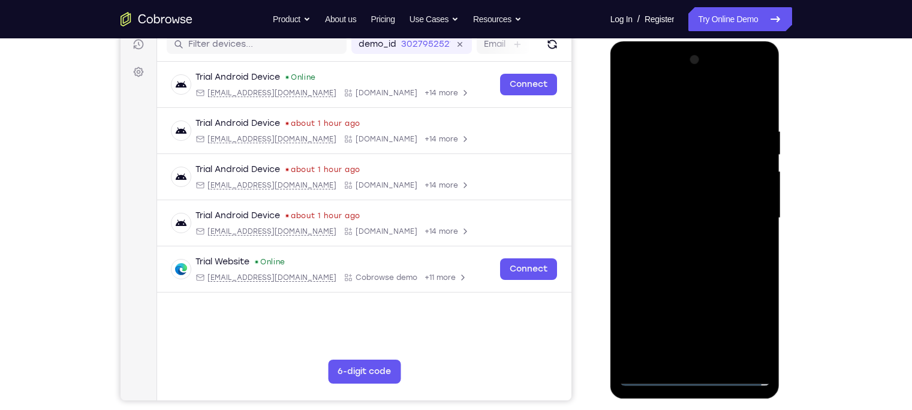
click at [672, 287] on div at bounding box center [695, 218] width 151 height 336
click at [669, 249] on div at bounding box center [695, 218] width 151 height 336
click at [627, 98] on div at bounding box center [695, 218] width 151 height 336
click at [668, 149] on div at bounding box center [695, 218] width 151 height 336
drag, startPoint x: 747, startPoint y: 302, endPoint x: 602, endPoint y: 294, distance: 145.3
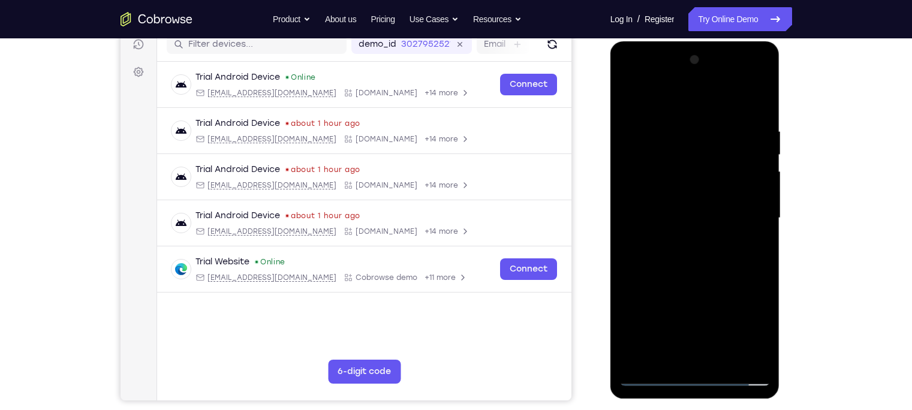
click at [611, 294] on html "Online web based iOS Simulators and Android Emulators. Run iPhone, iPad, Mobile…" at bounding box center [696, 221] width 171 height 360
click at [761, 309] on div at bounding box center [695, 218] width 151 height 336
drag, startPoint x: 687, startPoint y: 305, endPoint x: 723, endPoint y: 137, distance: 171.3
click at [723, 137] on div at bounding box center [695, 218] width 151 height 336
drag, startPoint x: 714, startPoint y: 233, endPoint x: 724, endPoint y: 148, distance: 85.8
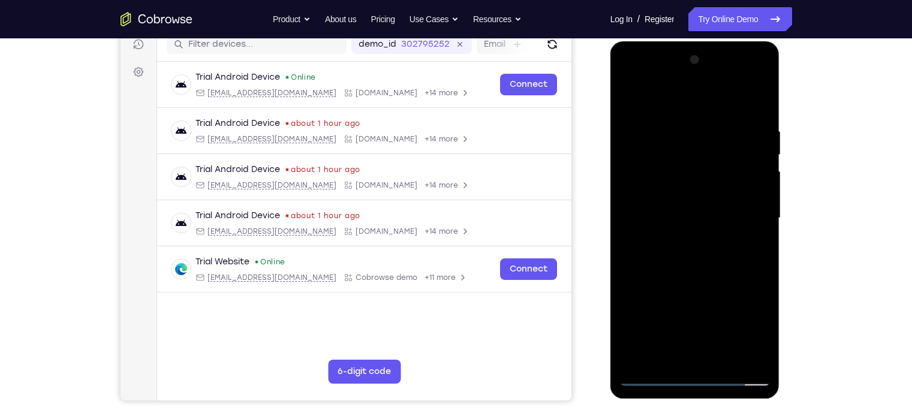
click at [724, 148] on div at bounding box center [695, 218] width 151 height 336
drag, startPoint x: 704, startPoint y: 290, endPoint x: 710, endPoint y: 265, distance: 25.3
click at [710, 265] on div at bounding box center [695, 218] width 151 height 336
click at [703, 268] on div at bounding box center [695, 218] width 151 height 336
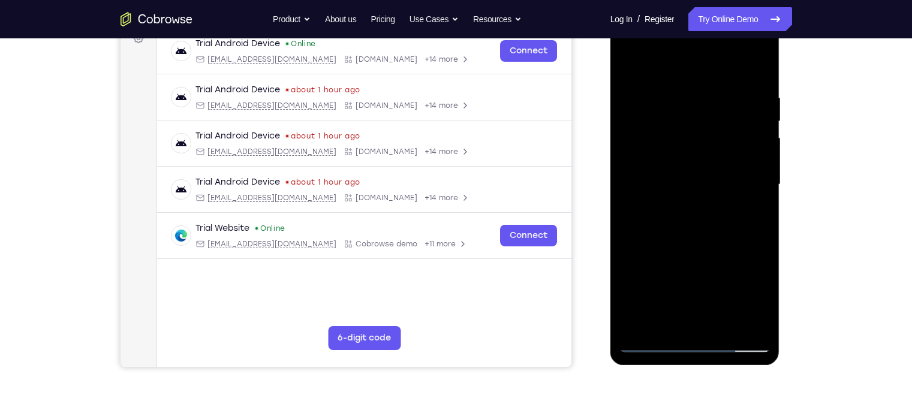
scroll to position [192, 0]
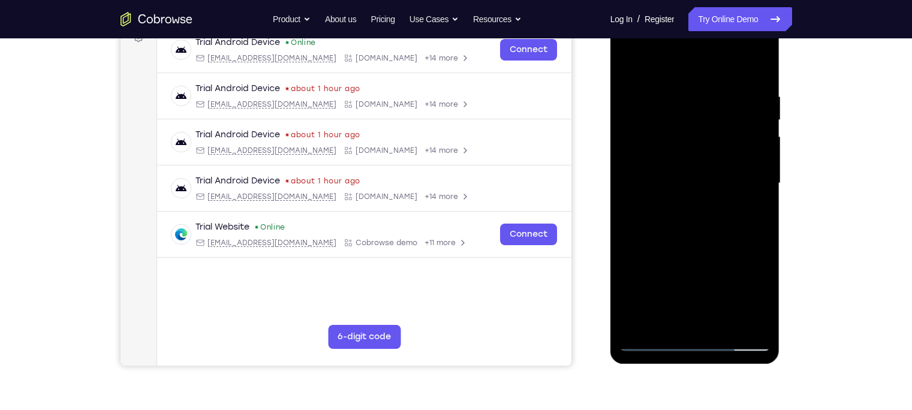
click at [654, 344] on div at bounding box center [695, 184] width 151 height 336
click at [651, 270] on div at bounding box center [695, 184] width 151 height 336
click at [656, 261] on div at bounding box center [695, 184] width 151 height 336
click at [657, 262] on div at bounding box center [695, 184] width 151 height 336
click at [652, 341] on div at bounding box center [695, 184] width 151 height 336
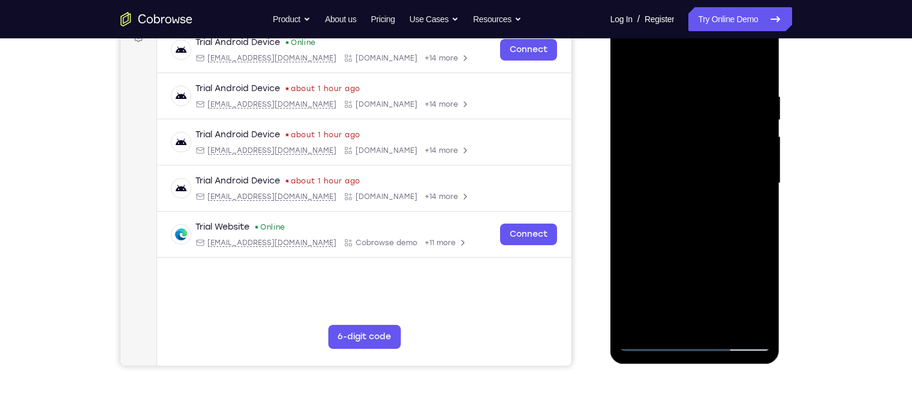
click at [662, 263] on div at bounding box center [695, 184] width 151 height 336
click at [650, 273] on div at bounding box center [695, 184] width 151 height 336
click at [672, 261] on div at bounding box center [695, 184] width 151 height 336
click at [753, 270] on div at bounding box center [695, 184] width 151 height 336
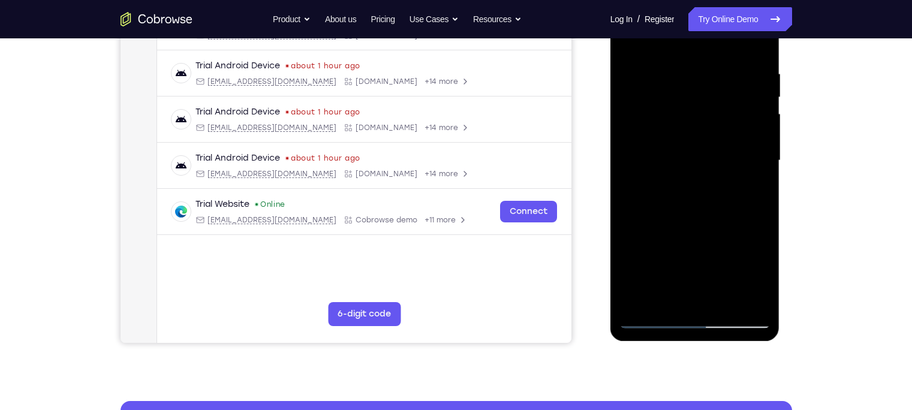
scroll to position [215, 0]
click at [674, 288] on div at bounding box center [695, 160] width 151 height 336
click at [651, 319] on div at bounding box center [695, 160] width 151 height 336
click at [652, 245] on div at bounding box center [695, 160] width 151 height 336
click at [682, 235] on div at bounding box center [695, 160] width 151 height 336
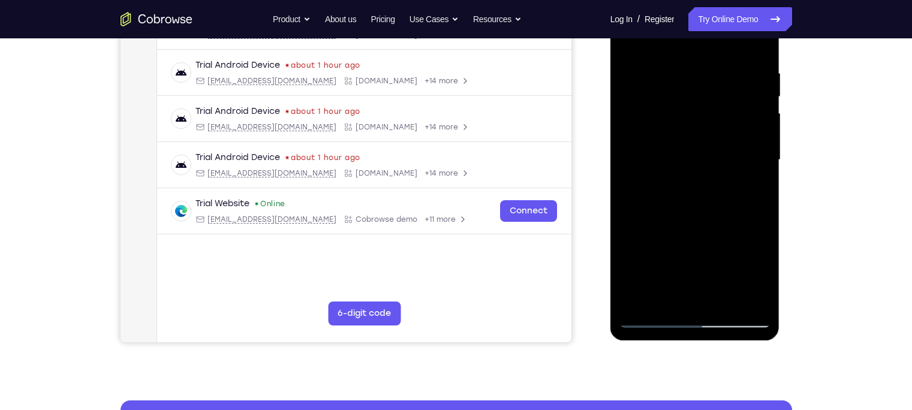
click at [683, 234] on div at bounding box center [695, 160] width 151 height 336
click at [684, 234] on div at bounding box center [695, 160] width 151 height 336
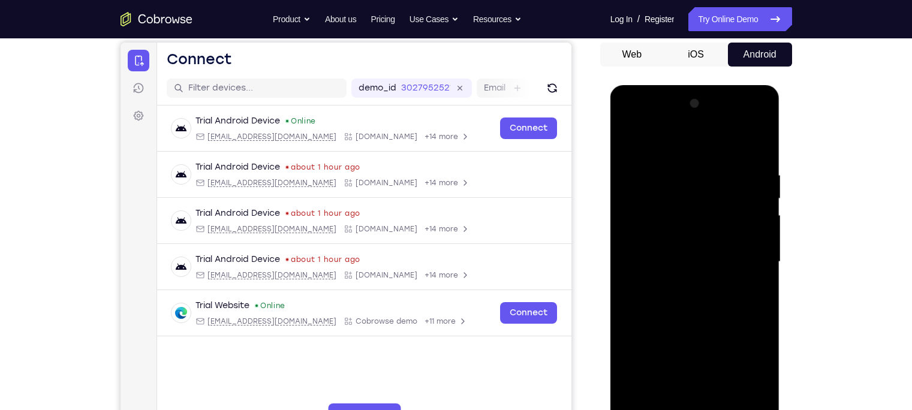
scroll to position [113, 0]
drag, startPoint x: 669, startPoint y: 170, endPoint x: 669, endPoint y: 233, distance: 63.6
click at [669, 233] on div at bounding box center [695, 263] width 151 height 336
click at [630, 174] on div at bounding box center [695, 263] width 151 height 336
drag, startPoint x: 684, startPoint y: 306, endPoint x: 692, endPoint y: 163, distance: 143.6
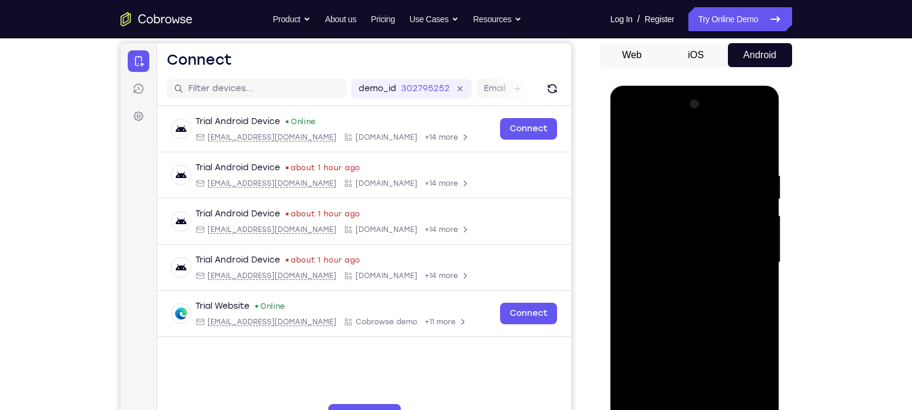
click at [692, 163] on div at bounding box center [695, 263] width 151 height 336
drag, startPoint x: 698, startPoint y: 195, endPoint x: 708, endPoint y: 219, distance: 25.8
click at [708, 219] on div at bounding box center [695, 263] width 151 height 336
click at [708, 218] on div at bounding box center [695, 263] width 151 height 336
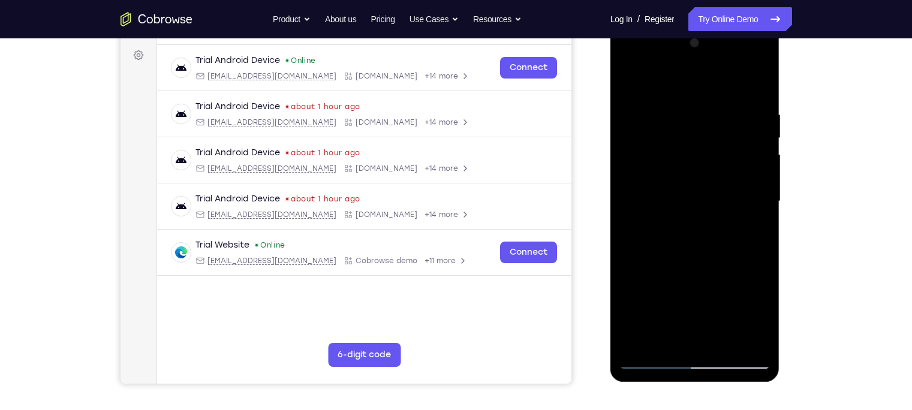
scroll to position [175, 0]
click at [666, 284] on div at bounding box center [695, 201] width 151 height 336
click at [648, 363] on div at bounding box center [695, 201] width 151 height 336
click at [679, 234] on div at bounding box center [695, 201] width 151 height 336
click at [653, 246] on div at bounding box center [695, 201] width 151 height 336
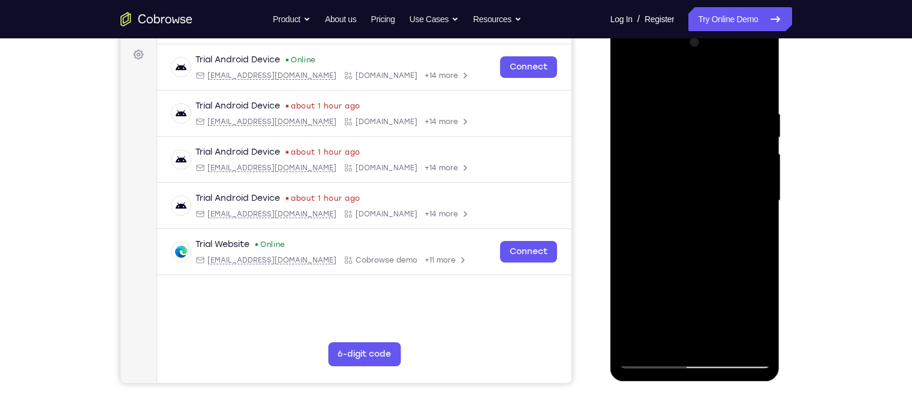
drag, startPoint x: 700, startPoint y: 124, endPoint x: 729, endPoint y: 362, distance: 240.4
click at [729, 362] on div at bounding box center [695, 201] width 151 height 336
drag, startPoint x: 701, startPoint y: 165, endPoint x: 724, endPoint y: 288, distance: 125.7
click at [724, 288] on div at bounding box center [695, 201] width 151 height 336
drag, startPoint x: 714, startPoint y: 205, endPoint x: 708, endPoint y: 327, distance: 121.9
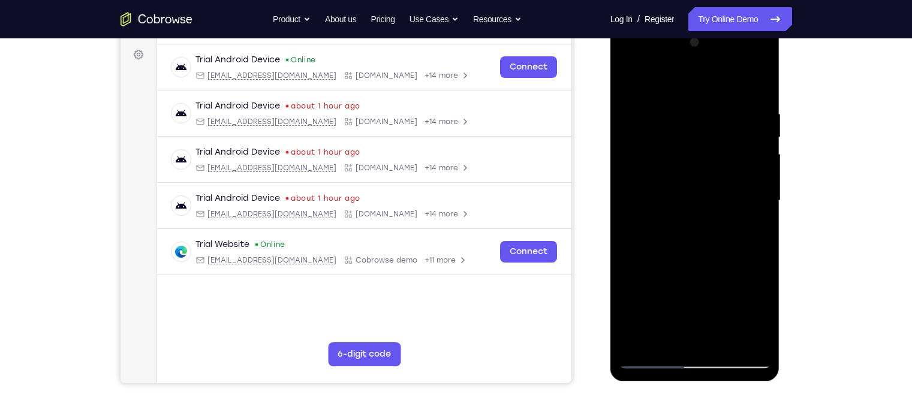
click at [708, 327] on div at bounding box center [695, 201] width 151 height 336
drag, startPoint x: 696, startPoint y: 208, endPoint x: 711, endPoint y: 386, distance: 178.8
click at [711, 384] on html "Online web based iOS Simulators and Android Emulators. Run iPhone, iPad, Mobile…" at bounding box center [696, 204] width 171 height 360
drag, startPoint x: 705, startPoint y: 153, endPoint x: 718, endPoint y: 283, distance: 130.8
click at [718, 283] on div at bounding box center [695, 201] width 151 height 336
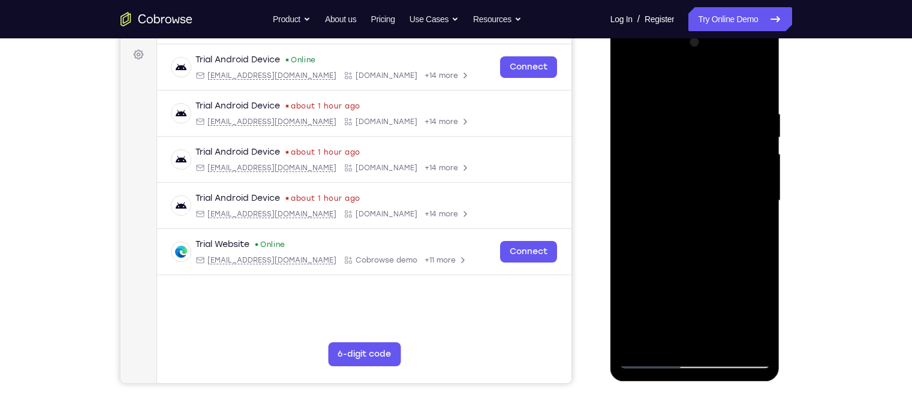
click at [660, 215] on div at bounding box center [695, 201] width 151 height 336
click at [682, 223] on div at bounding box center [695, 201] width 151 height 336
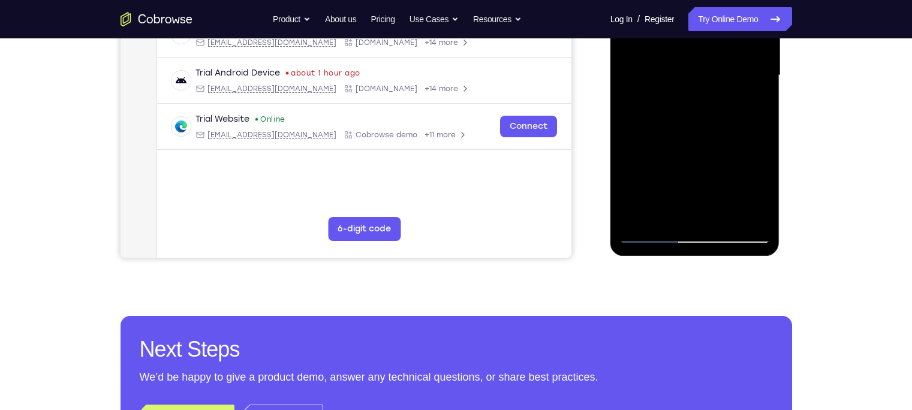
scroll to position [299, 0]
click at [654, 145] on div at bounding box center [695, 76] width 151 height 336
click at [677, 125] on div at bounding box center [695, 76] width 151 height 336
click at [668, 146] on div at bounding box center [695, 76] width 151 height 336
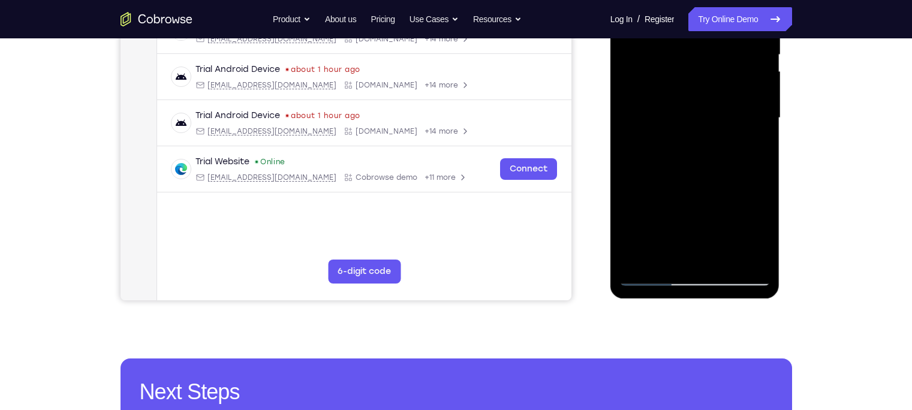
click at [670, 184] on div at bounding box center [695, 118] width 151 height 336
click at [677, 186] on div at bounding box center [695, 118] width 151 height 336
click at [697, 182] on div at bounding box center [695, 118] width 151 height 336
click at [654, 277] on div at bounding box center [695, 118] width 151 height 336
click at [676, 257] on div at bounding box center [695, 118] width 151 height 336
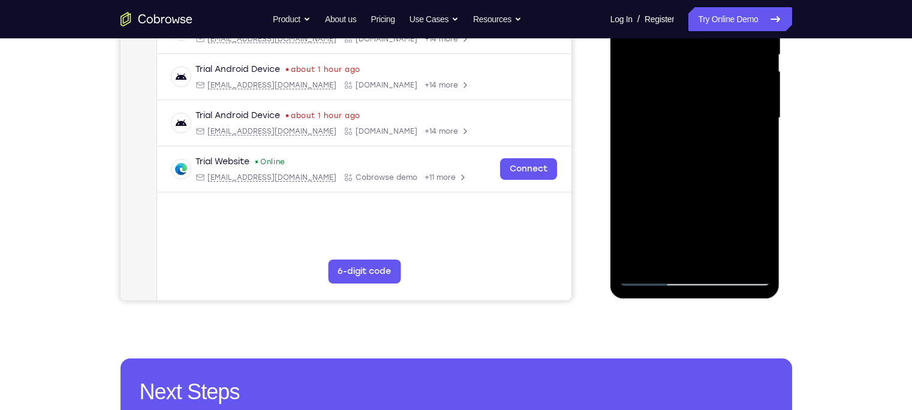
drag, startPoint x: 695, startPoint y: 224, endPoint x: 709, endPoint y: 100, distance: 125.0
click at [709, 100] on div at bounding box center [695, 118] width 151 height 336
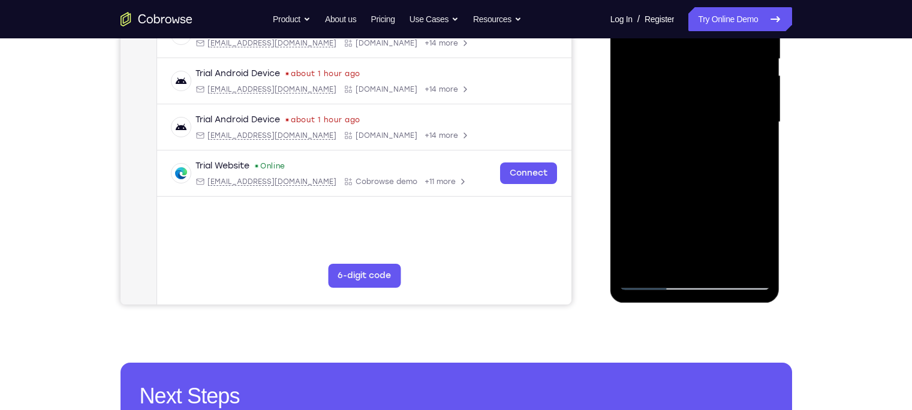
scroll to position [258, 0]
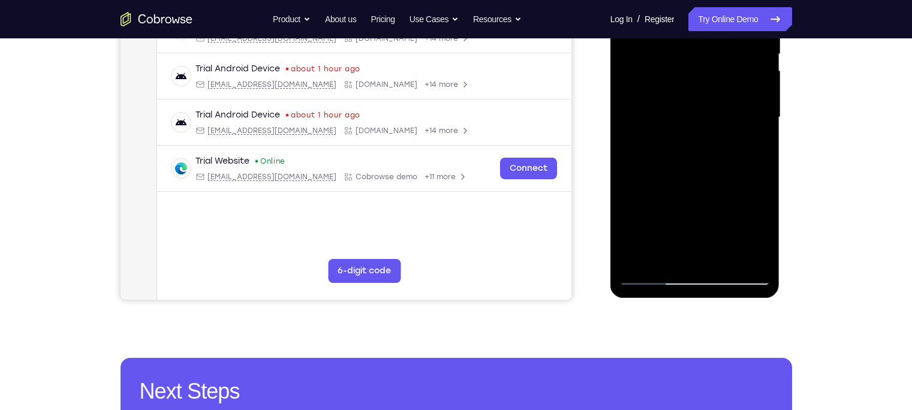
click at [653, 279] on div at bounding box center [695, 118] width 151 height 336
drag, startPoint x: 676, startPoint y: 233, endPoint x: 703, endPoint y: 40, distance: 194.5
click at [703, 40] on div at bounding box center [695, 118] width 151 height 336
drag, startPoint x: 686, startPoint y: 199, endPoint x: 687, endPoint y: 87, distance: 111.6
click at [687, 87] on div at bounding box center [695, 118] width 151 height 336
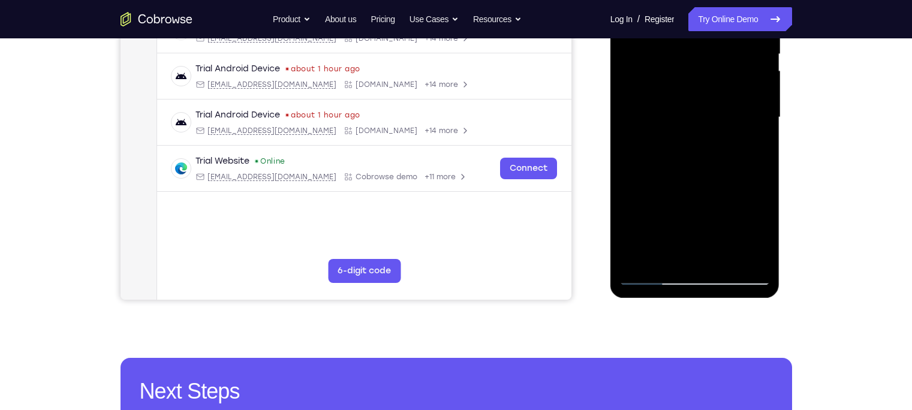
drag, startPoint x: 686, startPoint y: 201, endPoint x: 689, endPoint y: 92, distance: 109.2
click at [689, 92] on div at bounding box center [695, 118] width 151 height 336
drag, startPoint x: 684, startPoint y: 214, endPoint x: 685, endPoint y: 119, distance: 94.8
click at [685, 119] on div at bounding box center [695, 118] width 151 height 336
drag, startPoint x: 683, startPoint y: 170, endPoint x: 691, endPoint y: 103, distance: 67.6
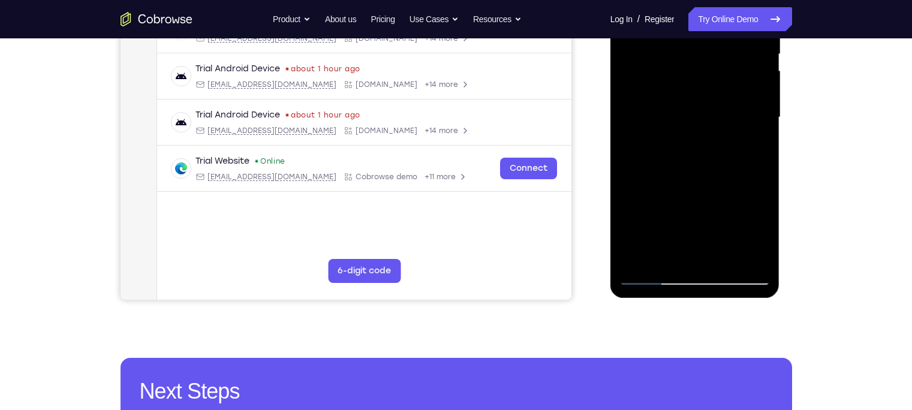
click at [691, 103] on div at bounding box center [695, 118] width 151 height 336
drag, startPoint x: 686, startPoint y: 212, endPoint x: 685, endPoint y: 58, distance: 154.7
click at [685, 58] on div at bounding box center [695, 118] width 151 height 336
drag, startPoint x: 697, startPoint y: 205, endPoint x: 692, endPoint y: 59, distance: 145.8
click at [692, 59] on div at bounding box center [695, 118] width 151 height 336
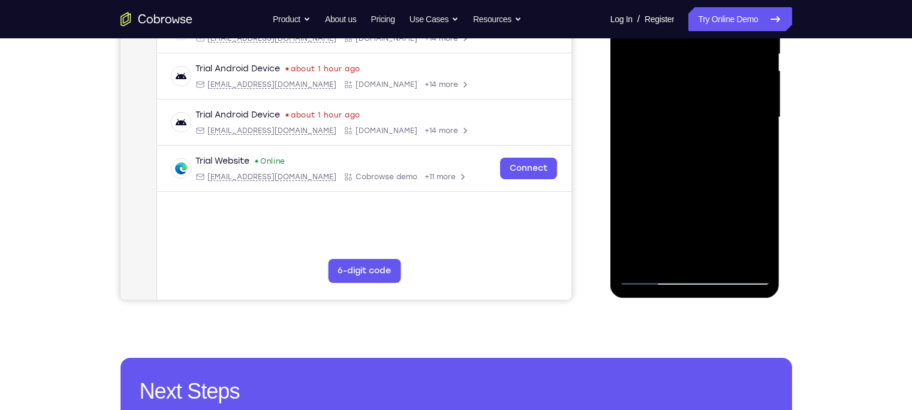
drag, startPoint x: 688, startPoint y: 209, endPoint x: 694, endPoint y: 85, distance: 124.3
click at [694, 85] on div at bounding box center [695, 118] width 151 height 336
drag, startPoint x: 682, startPoint y: 224, endPoint x: 680, endPoint y: 106, distance: 118.8
click at [680, 106] on div at bounding box center [695, 118] width 151 height 336
drag, startPoint x: 681, startPoint y: 220, endPoint x: 689, endPoint y: 89, distance: 130.3
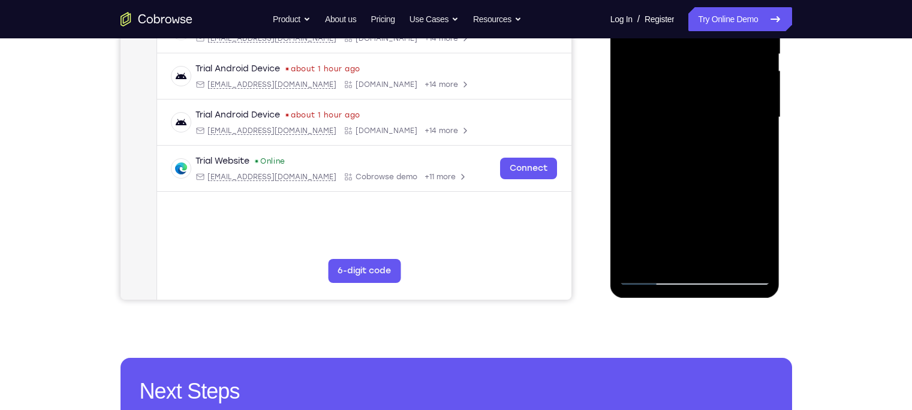
click at [689, 89] on div at bounding box center [695, 118] width 151 height 336
drag, startPoint x: 692, startPoint y: 228, endPoint x: 703, endPoint y: 116, distance: 112.1
click at [703, 116] on div at bounding box center [695, 118] width 151 height 336
drag, startPoint x: 710, startPoint y: 200, endPoint x: 707, endPoint y: 49, distance: 151.2
click at [707, 49] on div at bounding box center [695, 118] width 151 height 336
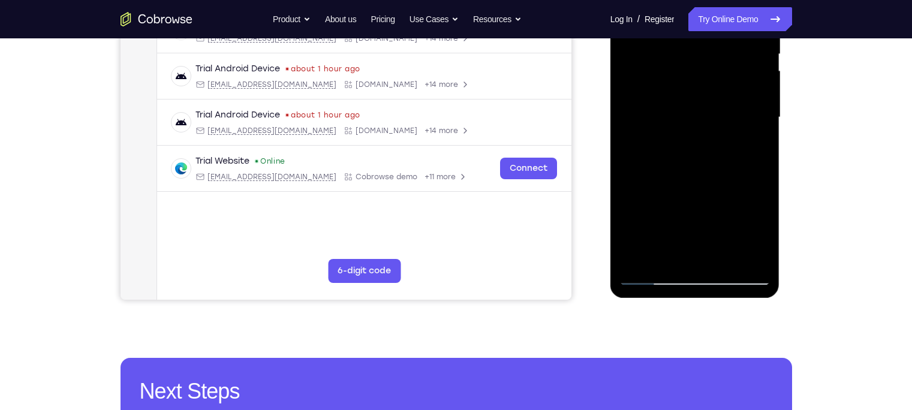
click at [696, 182] on div at bounding box center [695, 118] width 151 height 336
click at [656, 273] on div at bounding box center [695, 118] width 151 height 336
click at [660, 199] on div at bounding box center [695, 118] width 151 height 336
click at [651, 209] on div at bounding box center [695, 118] width 151 height 336
click at [693, 276] on div at bounding box center [695, 118] width 151 height 336
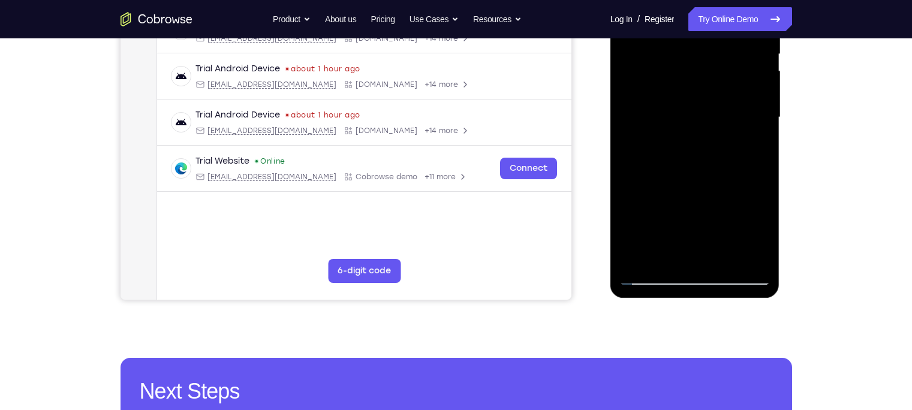
scroll to position [154, 0]
